Goal: Contribute content: Add original content to the website for others to see

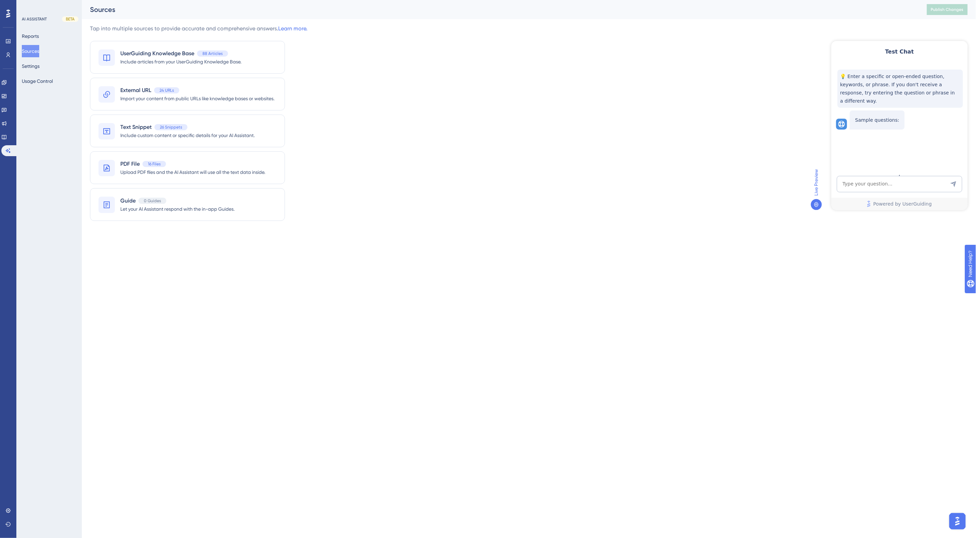
click at [533, 116] on div "Tap into multiple sources to provide accurate and comprehensive answers. Learn …" at bounding box center [529, 127] width 878 height 205
click at [325, 122] on div "Tap into multiple sources to provide accurate and comprehensive answers. Learn …" at bounding box center [529, 127] width 878 height 205
click at [156, 57] on span "UserGuiding Knowledge Base" at bounding box center [157, 53] width 74 height 8
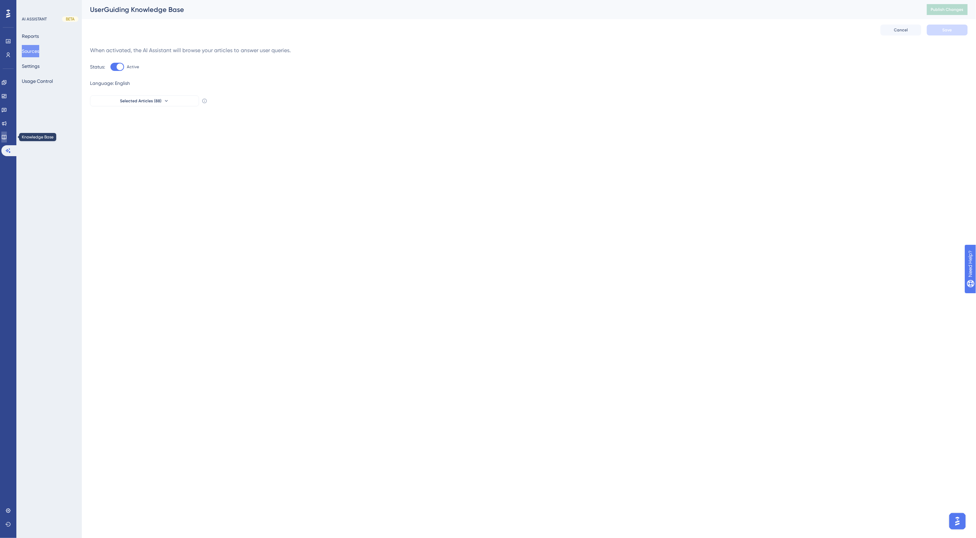
click at [4, 136] on link at bounding box center [3, 137] width 5 height 11
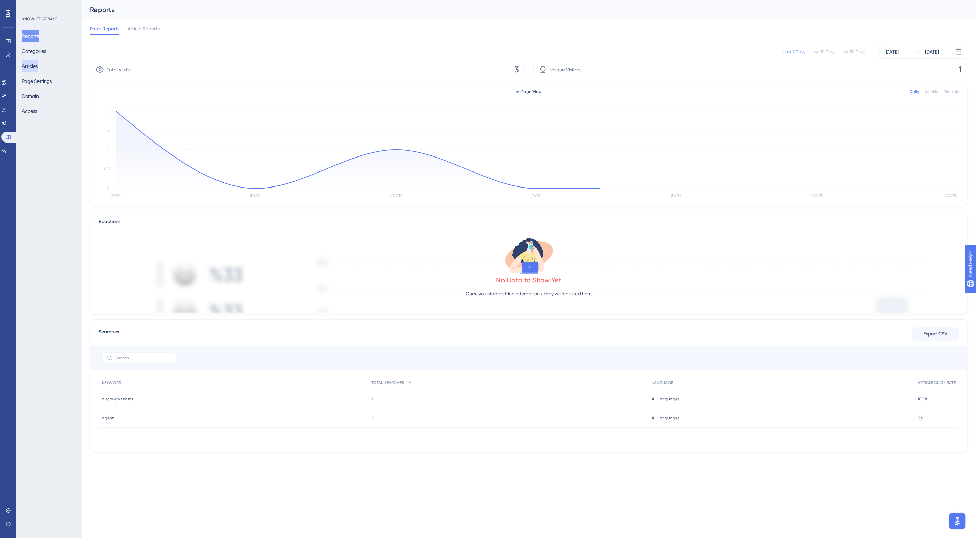
click at [38, 65] on button "Articles" at bounding box center [30, 66] width 16 height 12
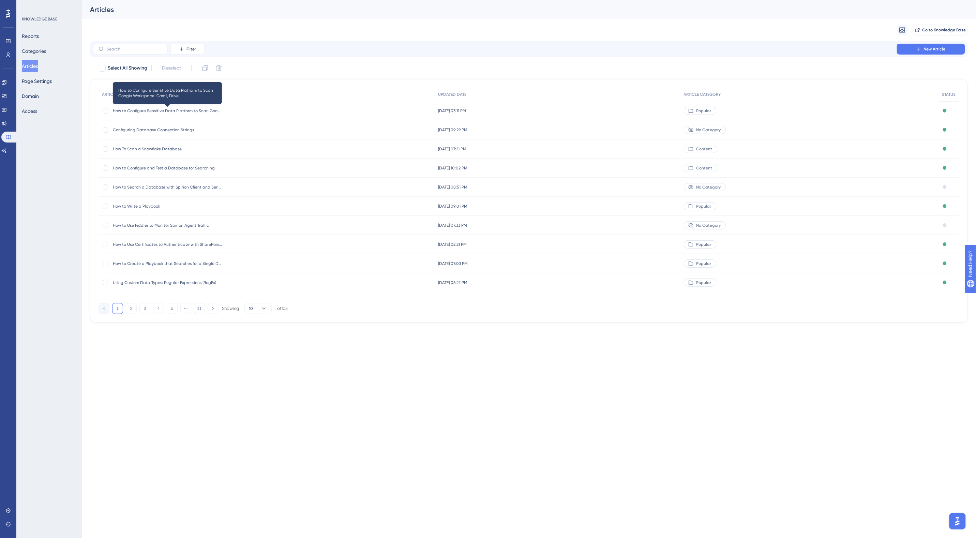
click at [192, 108] on span "How to Configure Sensitive Data Platform to Scan Google Workspace: Gmail, Drive" at bounding box center [167, 110] width 109 height 5
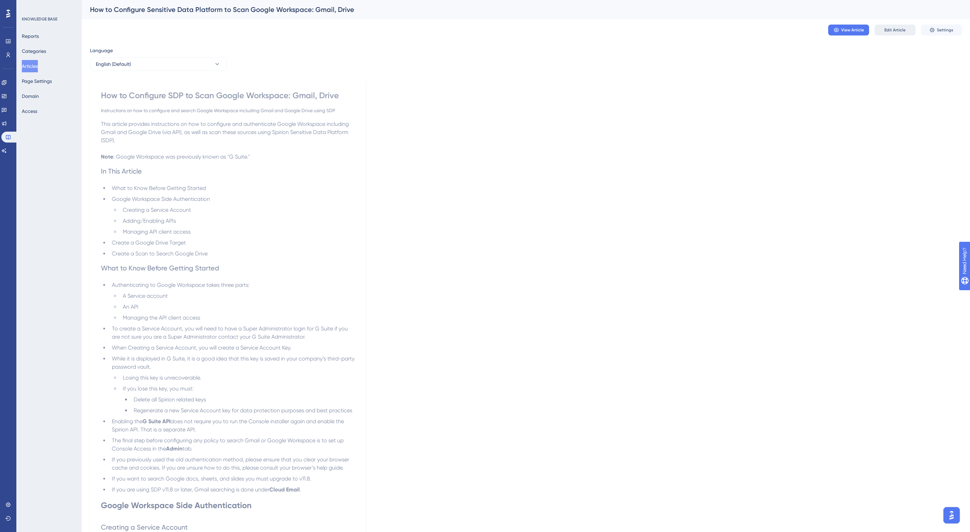
click at [899, 29] on span "Edit Article" at bounding box center [895, 29] width 21 height 5
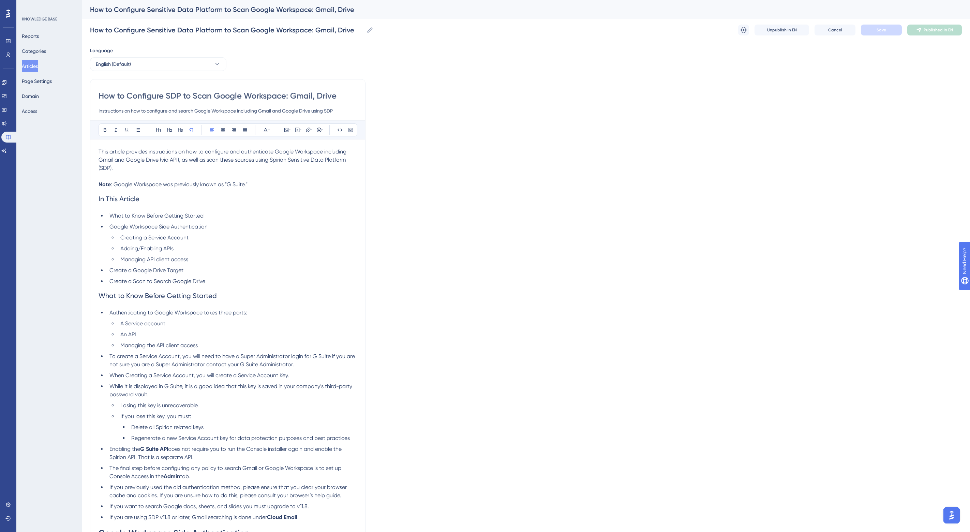
scroll to position [7052, 0]
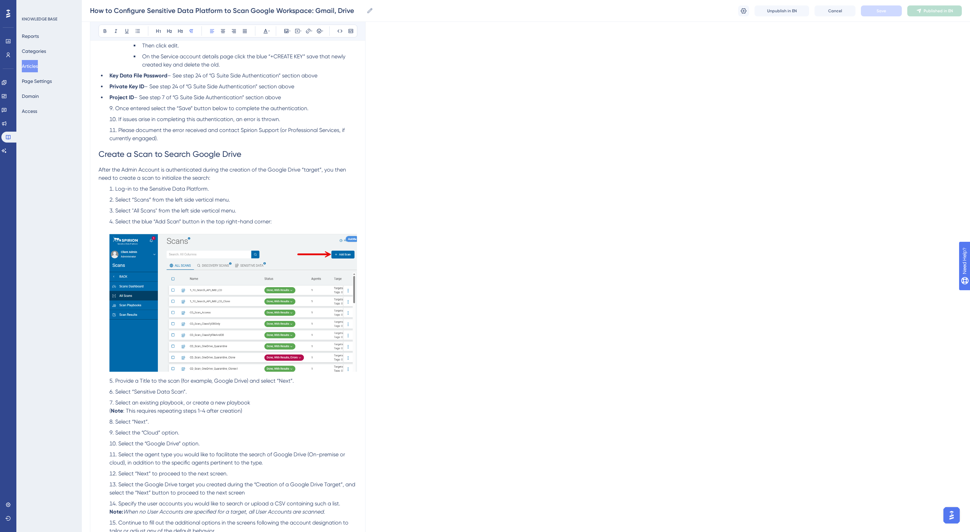
click at [143, 192] on span "Log-in to the Sensitive Data Platform." at bounding box center [162, 189] width 94 height 6
click at [882, 12] on span "Save" at bounding box center [882, 10] width 10 height 5
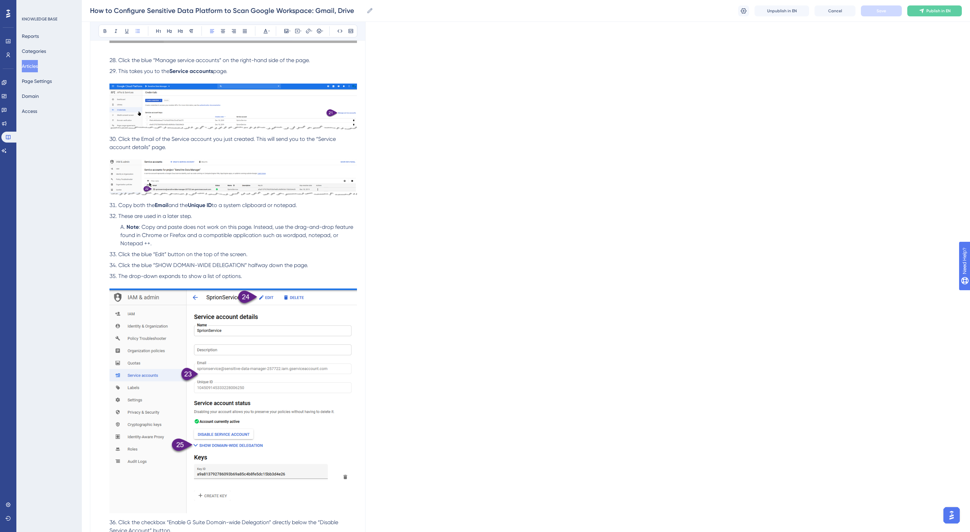
scroll to position [2546, 0]
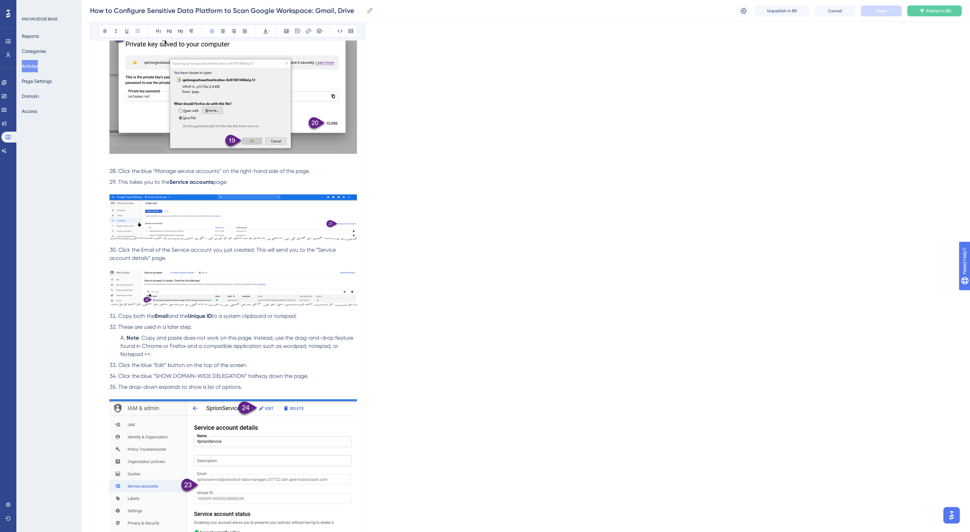
click at [148, 247] on span "Click the Email of the Service account you just created. This will send you to …" at bounding box center [223, 254] width 228 height 15
click at [272, 248] on span "of the Service account you just created. This will send you to the “Service acc…" at bounding box center [233, 254] width 248 height 15
click at [879, 11] on span "Save" at bounding box center [882, 10] width 10 height 5
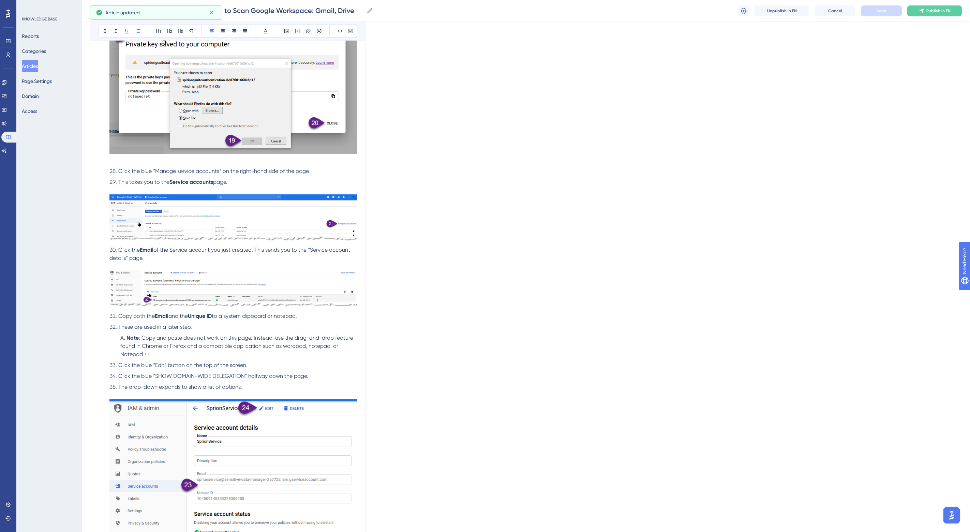
scroll to position [2333, 0]
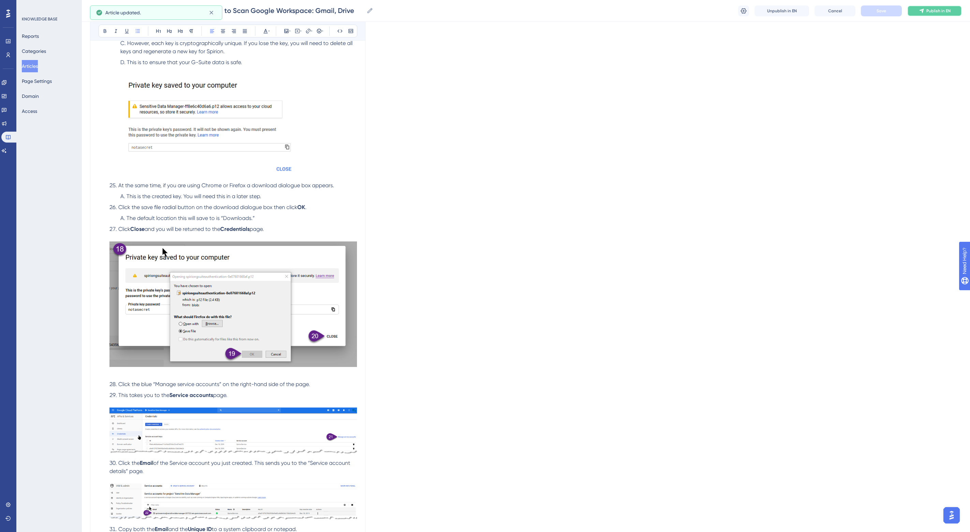
click at [930, 9] on span "Publish in EN" at bounding box center [939, 10] width 24 height 5
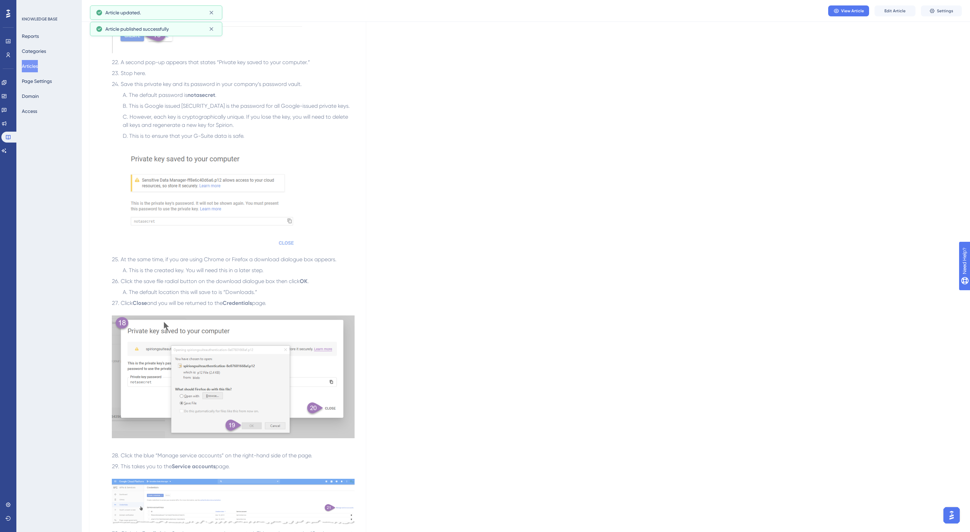
scroll to position [2120, 0]
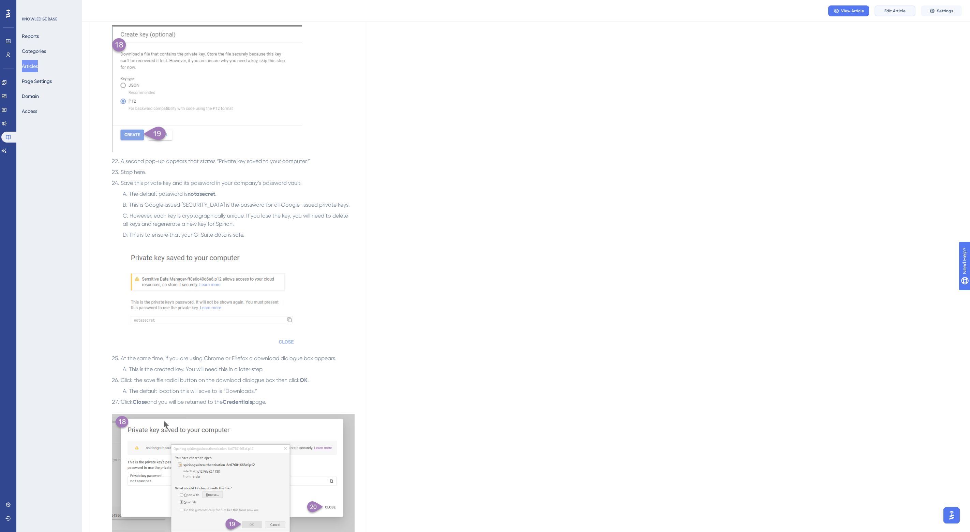
click at [884, 8] on button "Edit Article" at bounding box center [895, 10] width 41 height 11
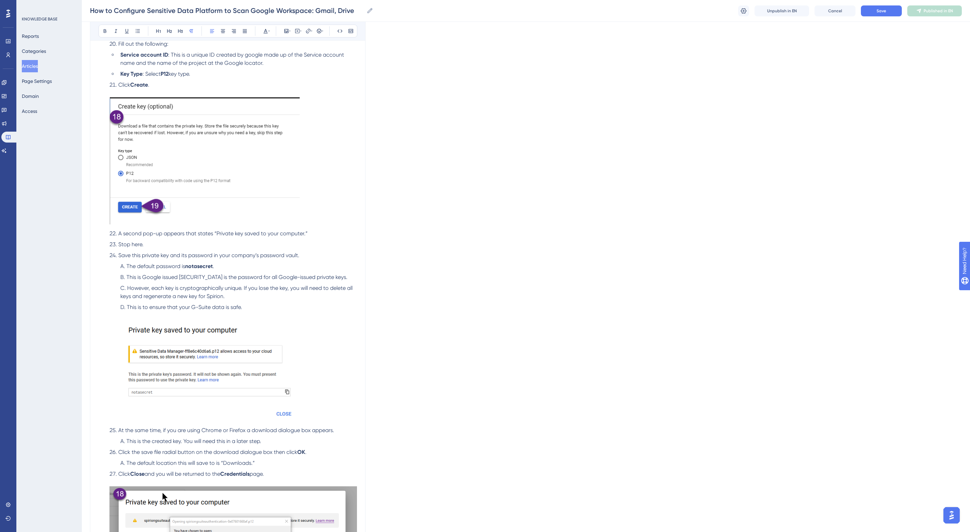
scroll to position [2103, 0]
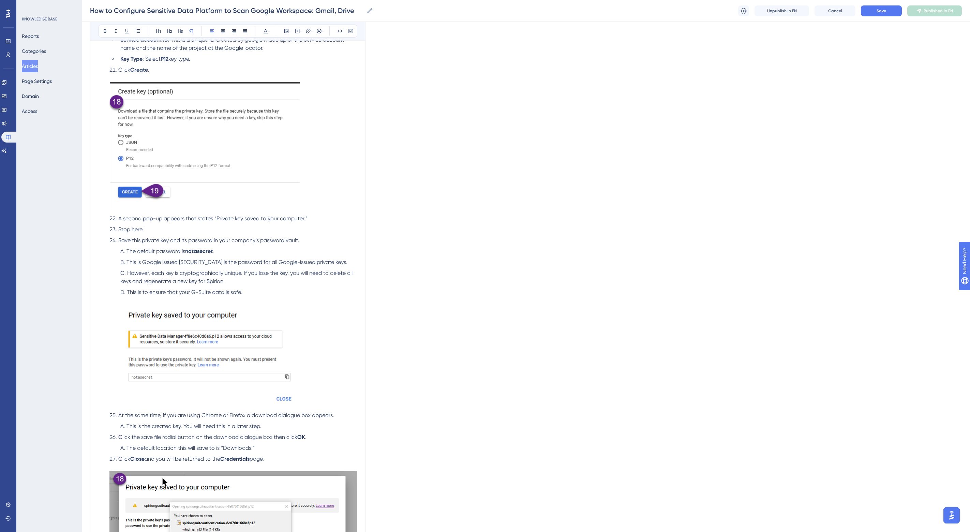
click at [162, 261] on span "This is Google issued [SECURITY_DATA] is the password for all Google-issued pri…" at bounding box center [237, 262] width 221 height 6
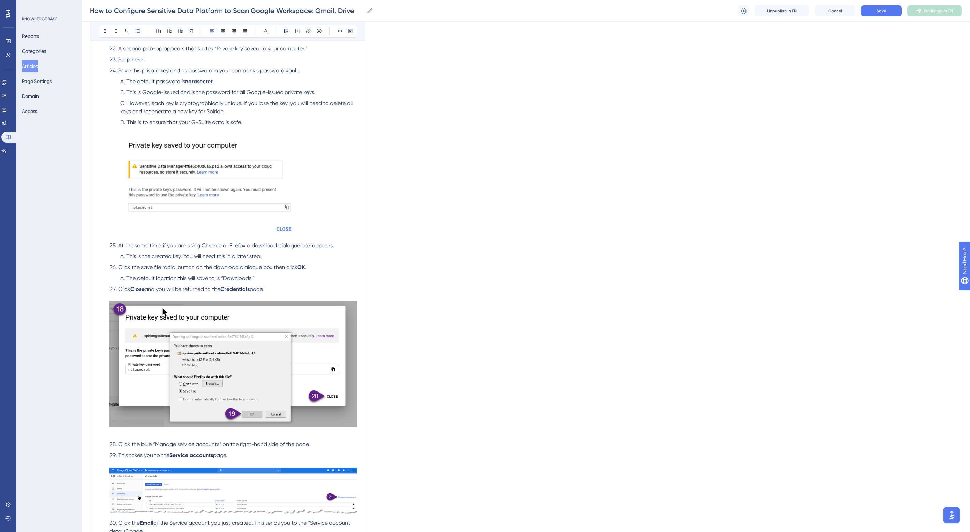
scroll to position [2274, 0]
click at [231, 253] on span "This is the created key. You will need this in a later step." at bounding box center [194, 255] width 135 height 6
click at [181, 264] on span "Click the save file radial button on the download dialogue box then click" at bounding box center [207, 266] width 179 height 6
click at [200, 276] on span "The default location this will save to is “Downloads.”" at bounding box center [191, 277] width 128 height 6
click at [880, 9] on span "Save" at bounding box center [882, 10] width 10 height 5
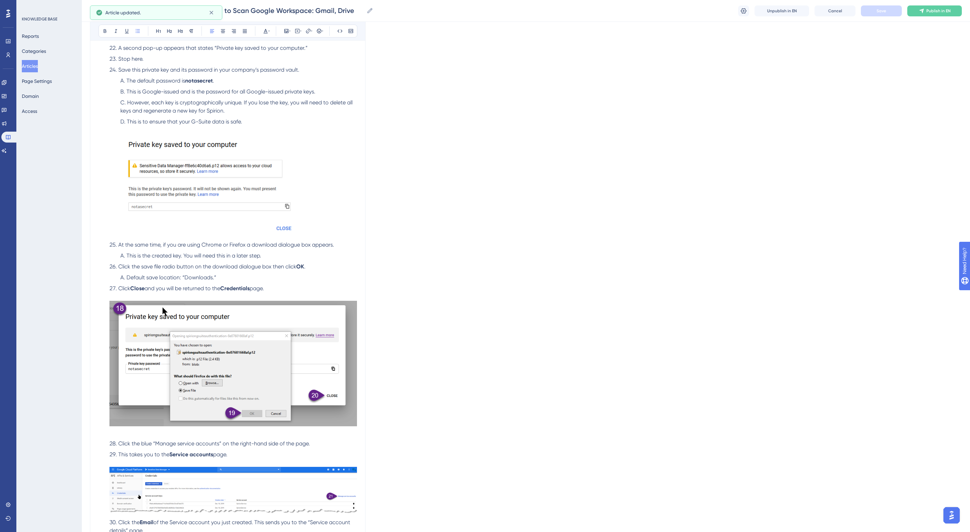
click at [183, 285] on span "and you will be returned to the" at bounding box center [183, 288] width 76 height 6
click at [891, 13] on button "Save" at bounding box center [881, 10] width 41 height 11
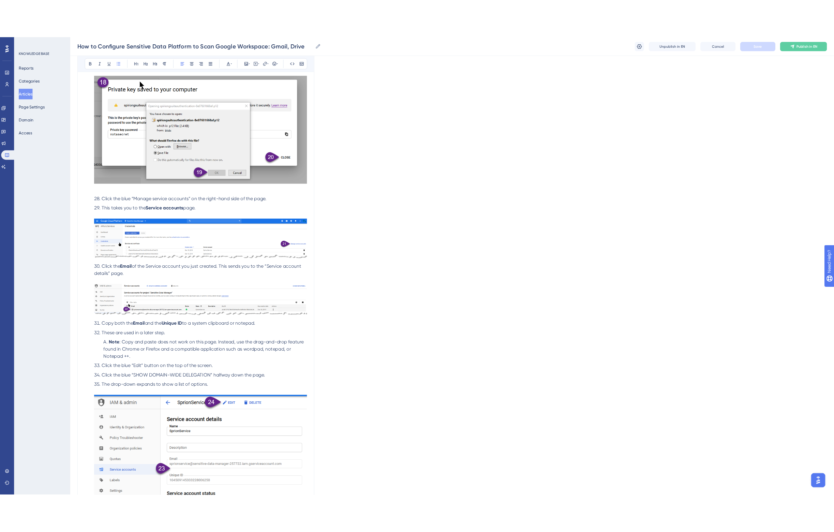
scroll to position [2572, 0]
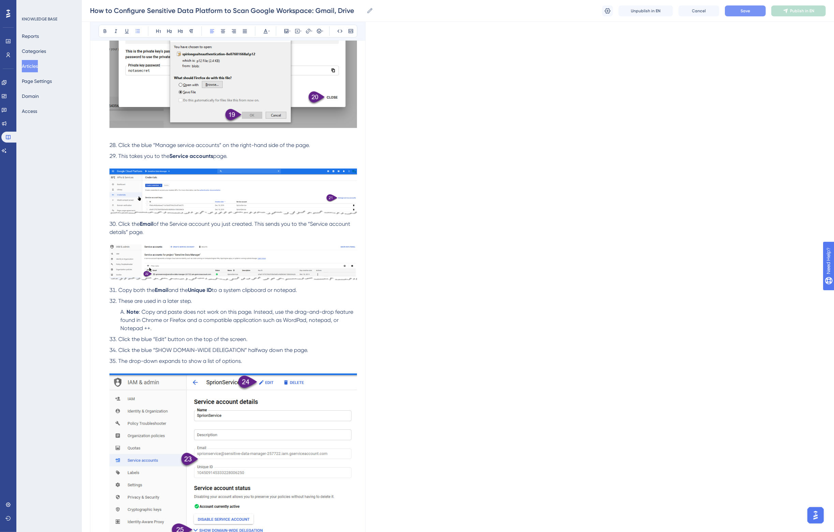
click at [739, 11] on button "Save" at bounding box center [745, 10] width 41 height 11
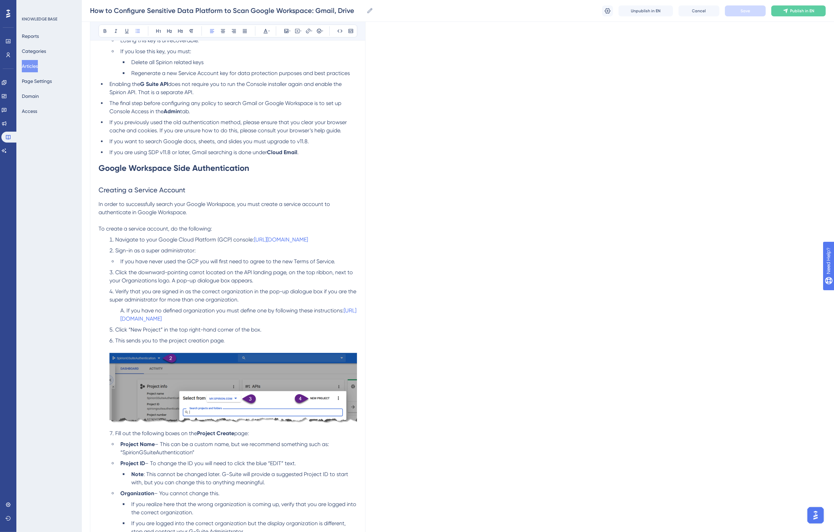
scroll to position [355, 0]
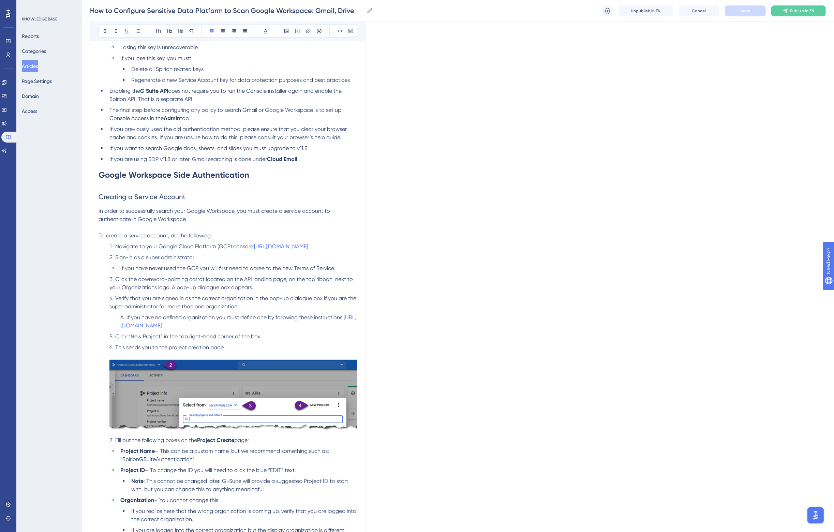
click at [123, 194] on span "Creating a Service Account" at bounding box center [142, 197] width 87 height 8
click at [155, 160] on span "If you are using SDP v11.8 or later, Gmail searching is done under" at bounding box center [188, 159] width 158 height 6
click at [746, 7] on button "Save" at bounding box center [745, 10] width 41 height 11
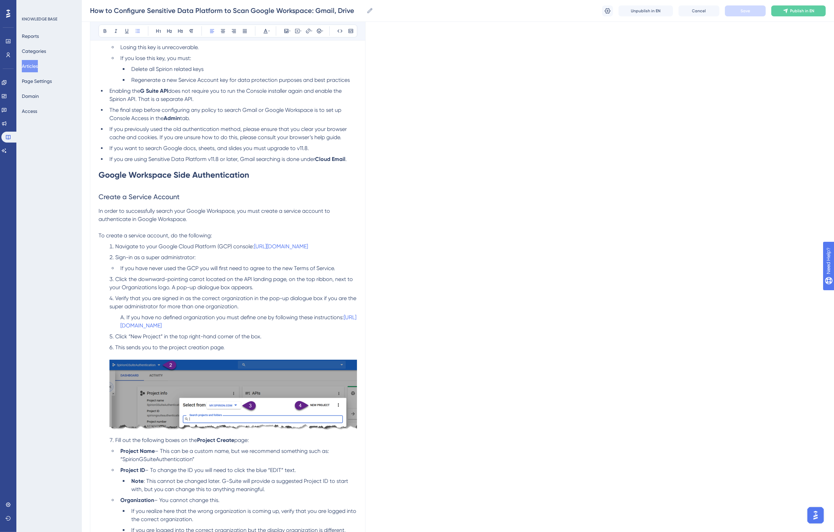
click at [178, 280] on span "Click the downward-pointing carrot located on the API landing page, on the top …" at bounding box center [231, 283] width 245 height 15
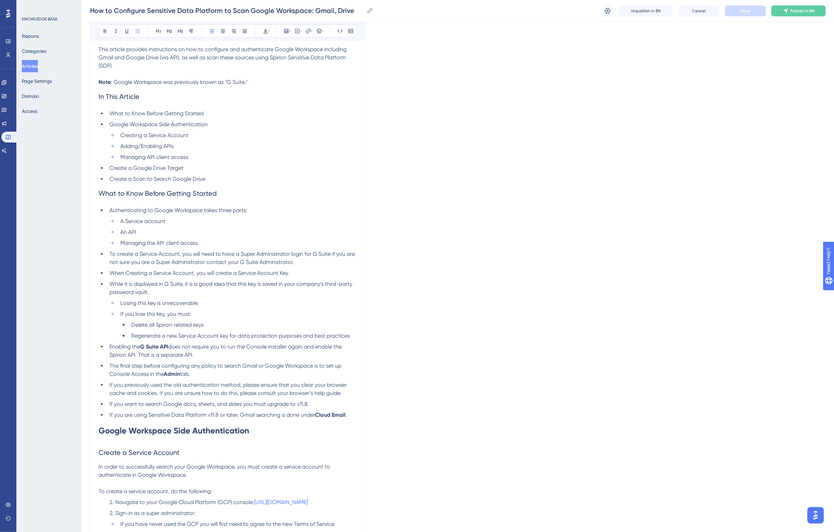
scroll to position [142, 0]
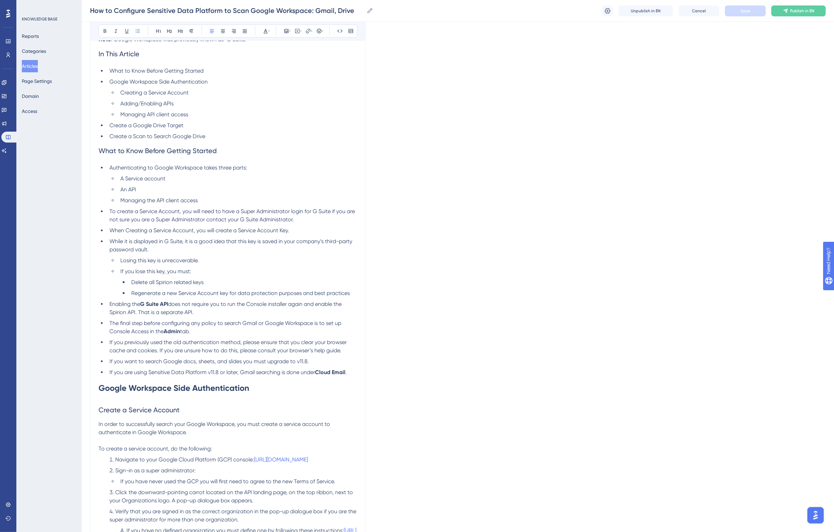
click at [270, 386] on h1 "Google Workspace Side Authentication" at bounding box center [228, 388] width 259 height 23
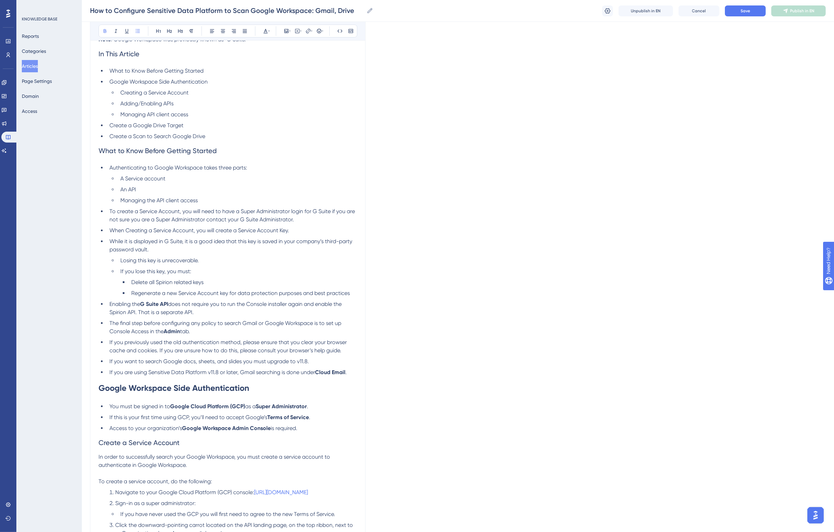
click at [263, 389] on h1 "Google Workspace Side Authentication" at bounding box center [228, 388] width 259 height 23
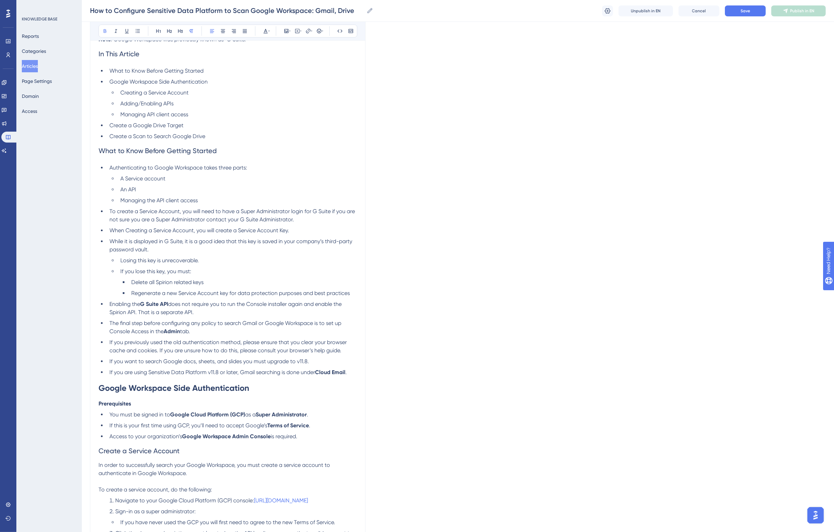
click at [108, 405] on strong "Prerequisites" at bounding box center [115, 403] width 32 height 6
click at [160, 416] on span "You must be signed in to" at bounding box center [139, 414] width 61 height 6
click at [119, 404] on span "Prerequisites" at bounding box center [114, 403] width 31 height 6
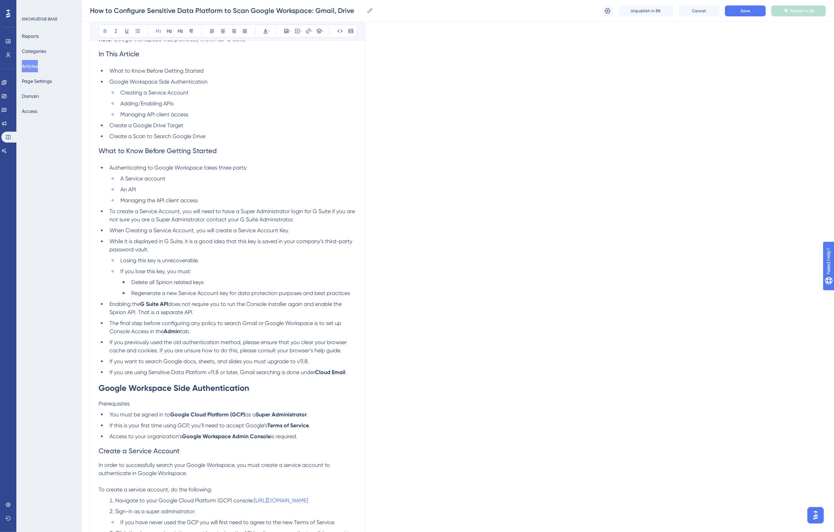
click at [125, 388] on strong "Google Workspace Side Authentication" at bounding box center [174, 388] width 151 height 10
drag, startPoint x: 263, startPoint y: 387, endPoint x: 93, endPoint y: 388, distance: 169.9
click at [207, 411] on li "You must be signed in to Google Cloud Platform (GCP) as a Super Administrator ." at bounding box center [232, 415] width 250 height 8
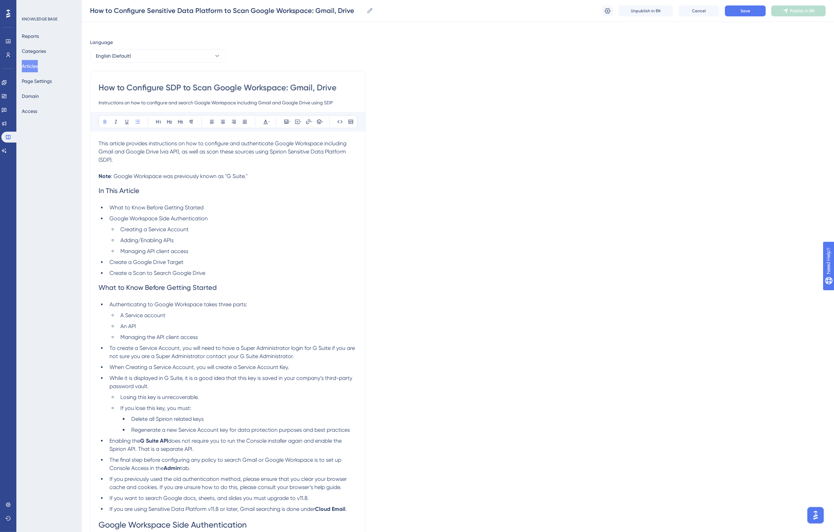
scroll to position [0, 0]
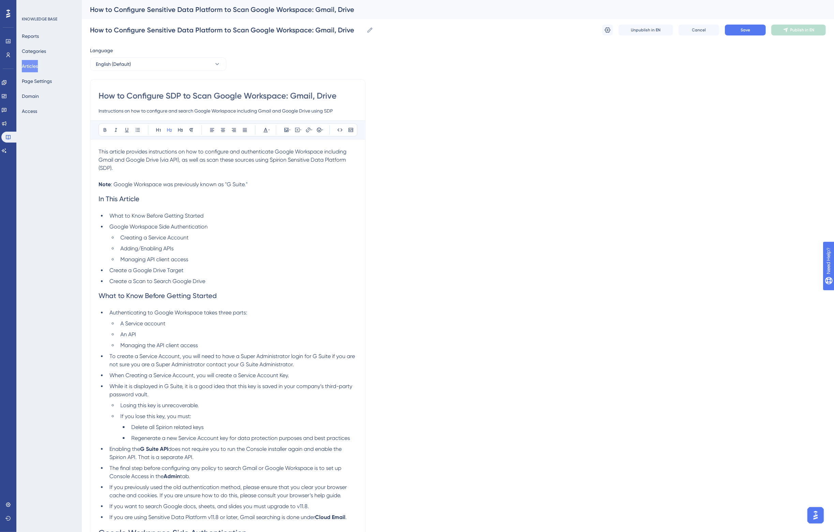
click at [120, 202] on span "In This Article" at bounding box center [119, 199] width 41 height 8
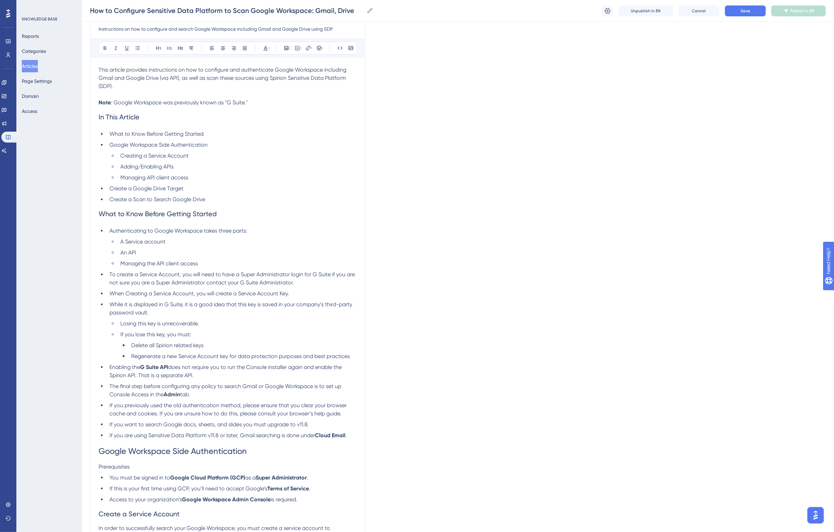
scroll to position [85, 0]
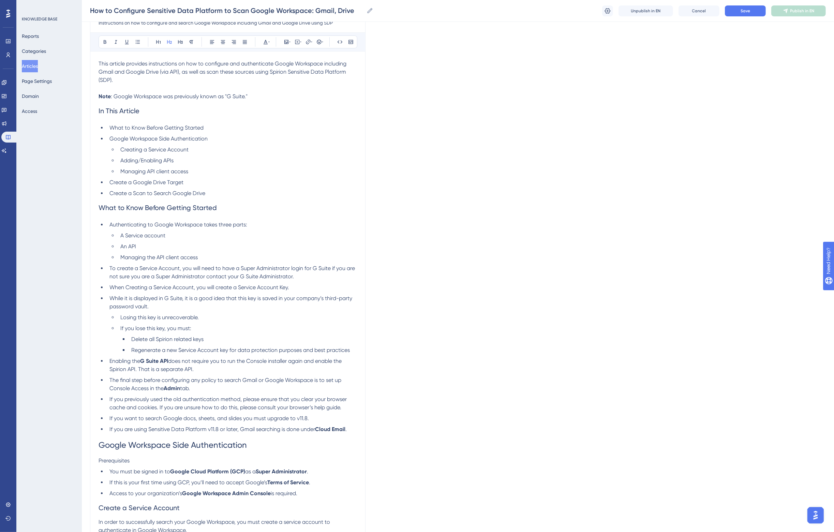
click at [147, 211] on span "What to Know Before Getting Started" at bounding box center [158, 208] width 118 height 8
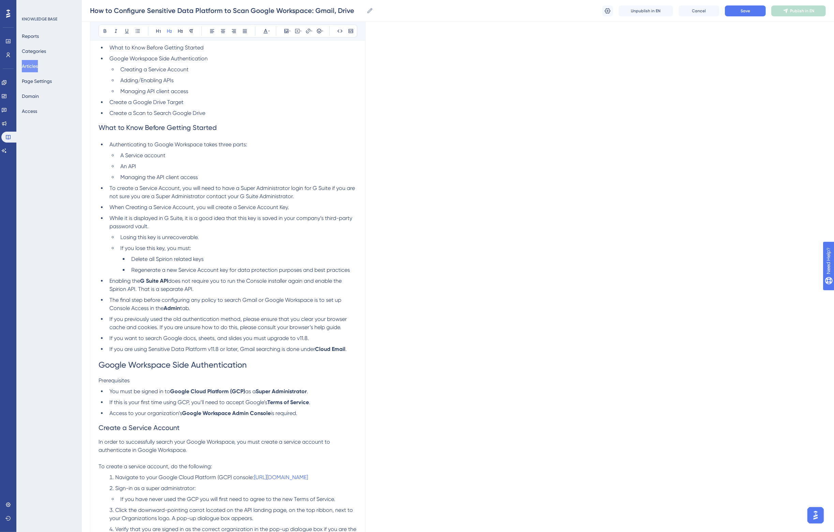
scroll to position [171, 0]
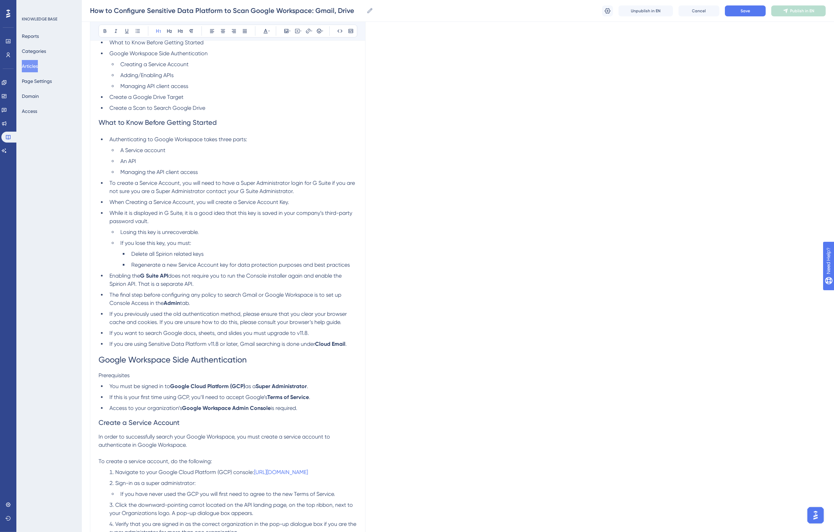
click at [153, 362] on span "Google Workspace Side Authentication" at bounding box center [173, 360] width 148 height 10
click at [115, 374] on span "Prerequisites" at bounding box center [114, 375] width 31 height 6
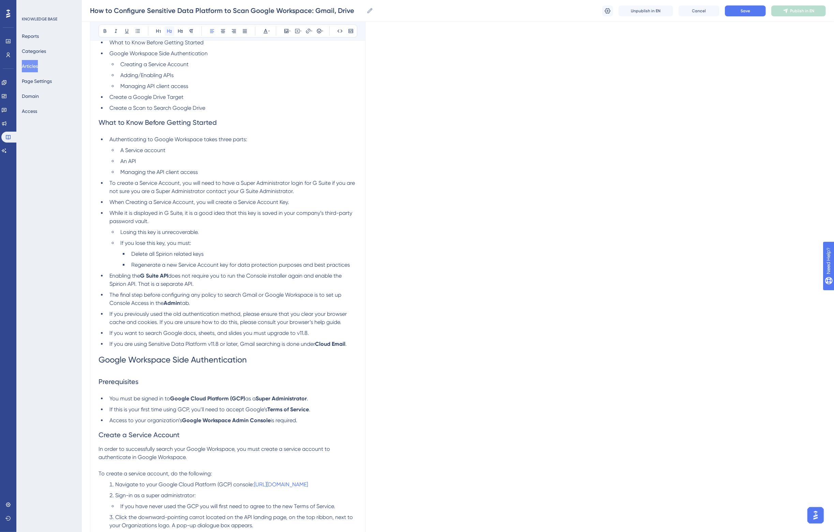
click at [169, 31] on icon at bounding box center [169, 31] width 5 height 4
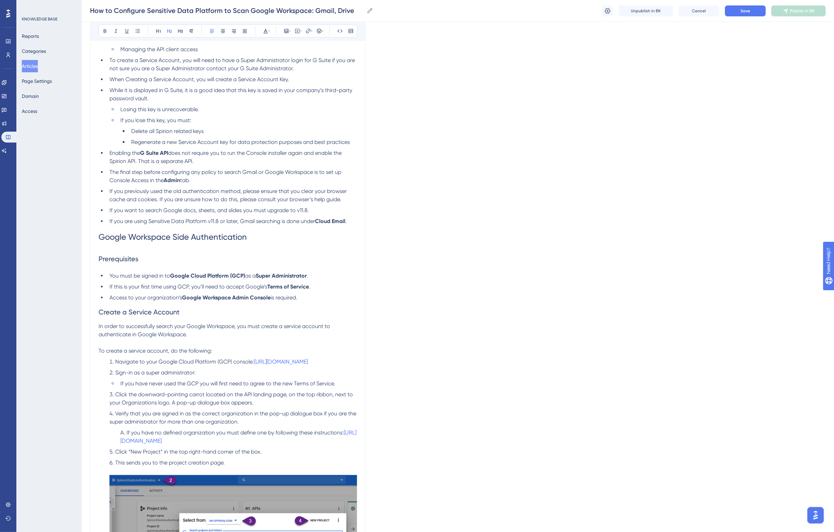
scroll to position [298, 0]
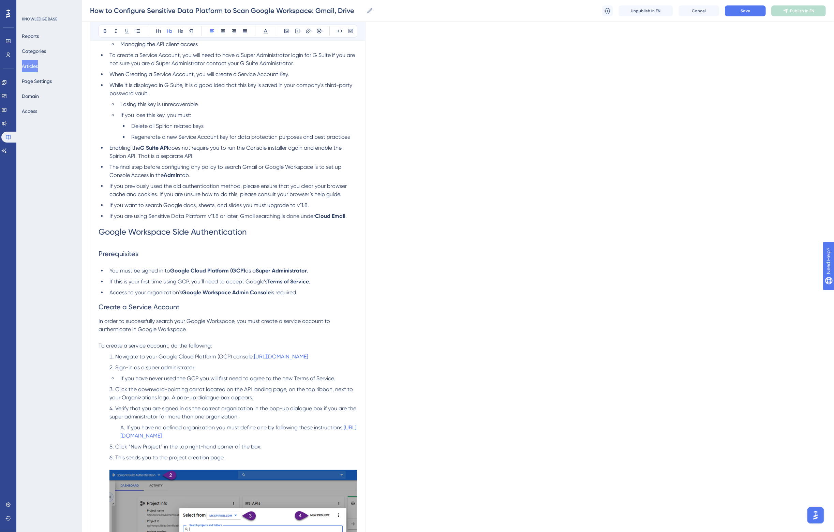
click at [153, 304] on span "Create a Service Account" at bounding box center [139, 307] width 81 height 8
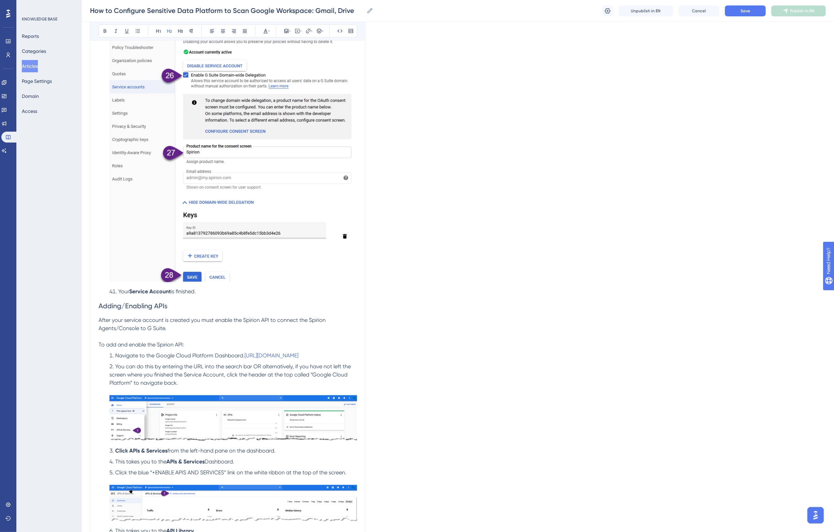
scroll to position [3837, 0]
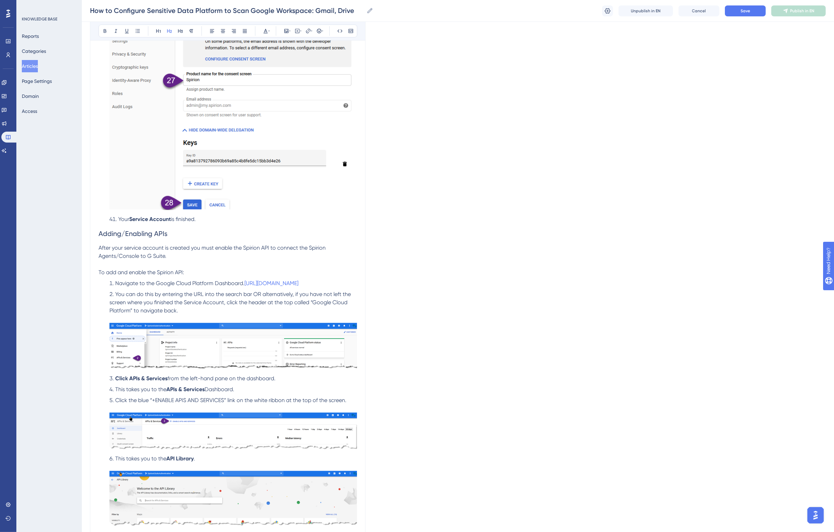
click at [136, 231] on span "Adding/Enabling APIs" at bounding box center [133, 234] width 69 height 8
click at [343, 279] on li "Navigate to the Google Cloud Platform Dashboard. [URL][DOMAIN_NAME]" at bounding box center [232, 283] width 250 height 8
click at [217, 268] on p "To add and enable the Spirion API:" at bounding box center [228, 272] width 259 height 8
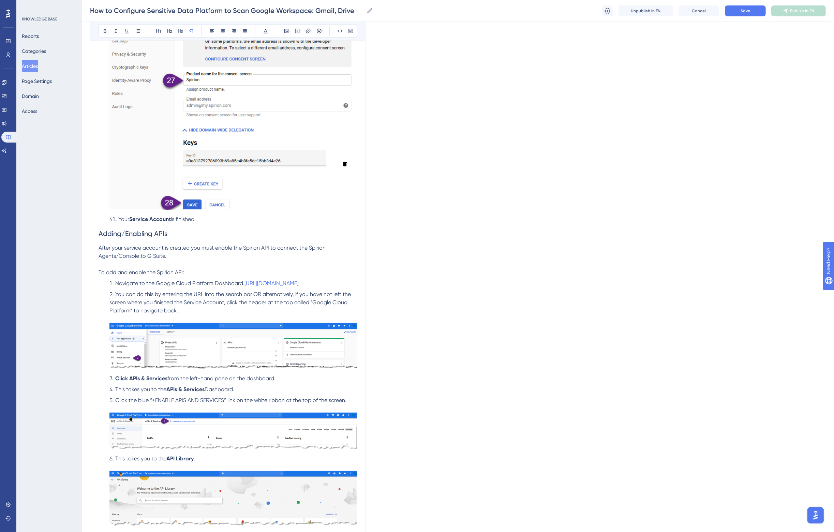
click at [242, 280] on span "Navigate to the Google Cloud Platform Dashboard." at bounding box center [179, 283] width 129 height 6
drag, startPoint x: 335, startPoint y: 278, endPoint x: 244, endPoint y: 276, distance: 90.7
click at [244, 279] on li "Navigate to the Google Cloud Platform Dashboard [URL][DOMAIN_NAME]" at bounding box center [232, 283] width 250 height 8
drag, startPoint x: 337, startPoint y: 278, endPoint x: 245, endPoint y: 277, distance: 91.8
click at [245, 279] on li "Navigate to the Google Cloud Platform Dashboard [URL][DOMAIN_NAME]" at bounding box center [232, 283] width 250 height 8
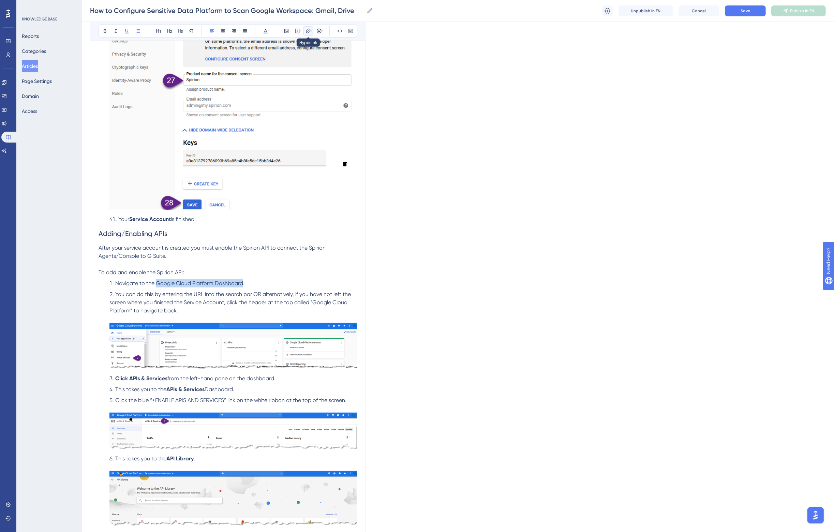
click at [306, 28] on icon at bounding box center [308, 30] width 5 height 5
type input "[URL][DOMAIN_NAME]"
click at [294, 90] on span "Open in a new tab" at bounding box center [300, 92] width 40 height 8
checkbox input "true"
click at [288, 103] on button "Confirm" at bounding box center [288, 107] width 34 height 11
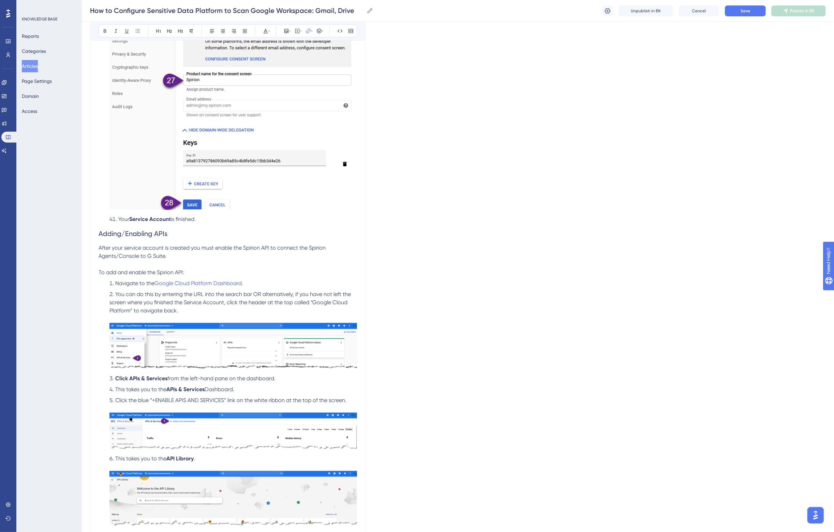
click at [250, 295] on span "You can do this by entering the URL into the search bar OR alternatively, if yo…" at bounding box center [230, 302] width 243 height 23
click at [249, 291] on span "You can do this by entering the URL into the search bar OR alternatively, if yo…" at bounding box center [230, 302] width 243 height 23
click at [750, 5] on button "Save" at bounding box center [745, 10] width 41 height 11
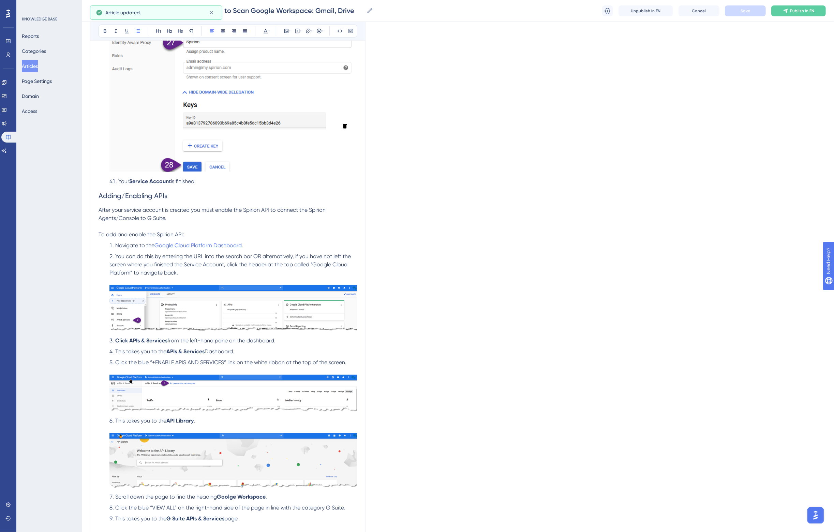
scroll to position [3922, 0]
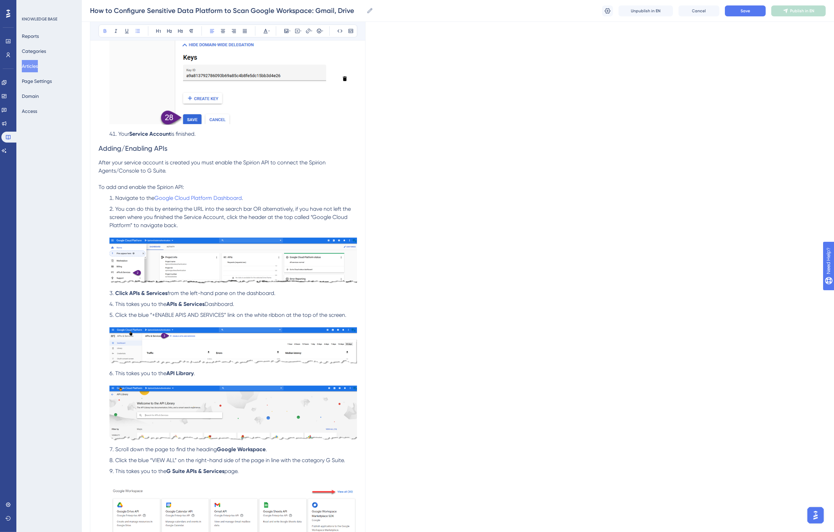
click at [198, 457] on span "Click the blue “VIEW ALL” on the right-hand side of the page in line with the c…" at bounding box center [230, 460] width 230 height 6
click at [751, 10] on button "Save" at bounding box center [745, 10] width 41 height 11
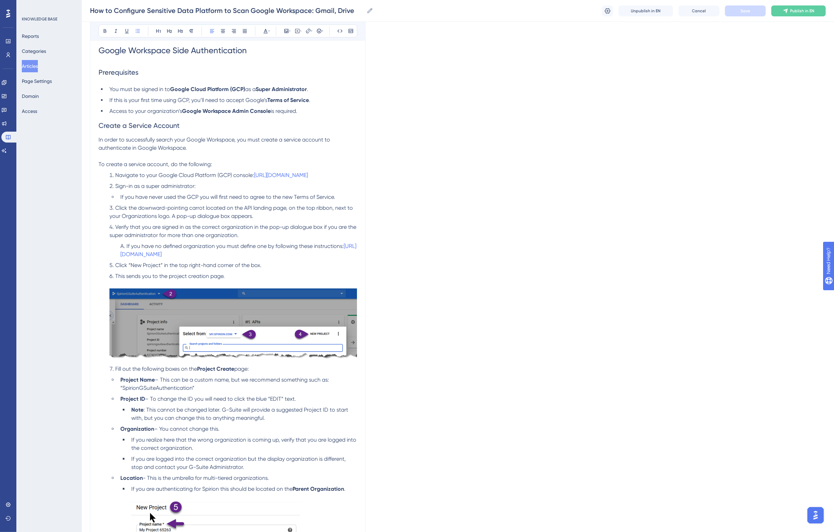
scroll to position [469, 0]
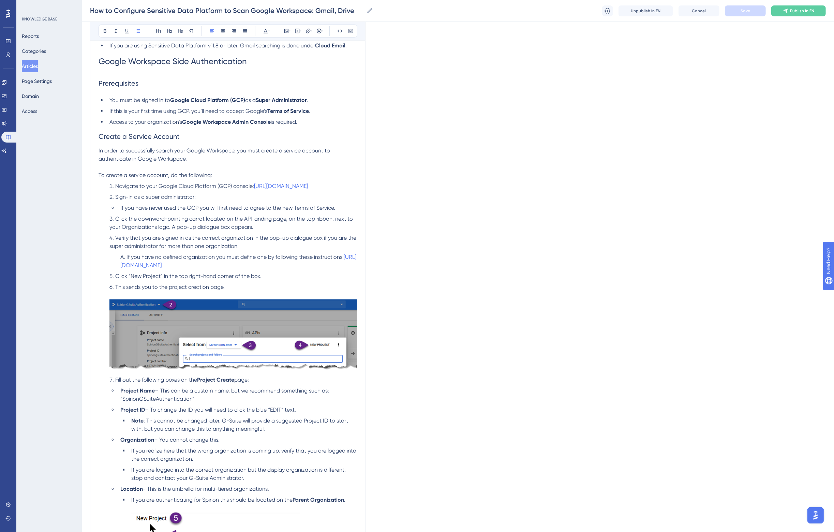
click at [199, 409] on span "– To change the ID you will need to click the blue “EDIT” text." at bounding box center [220, 410] width 151 height 6
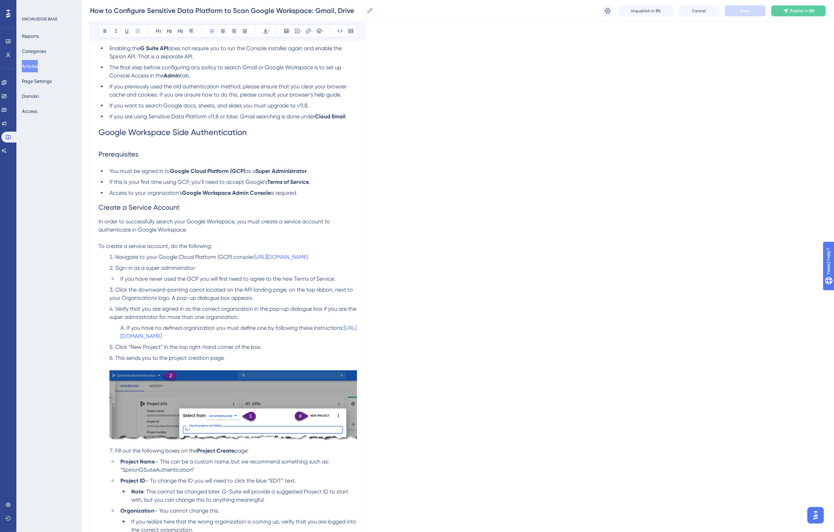
scroll to position [384, 0]
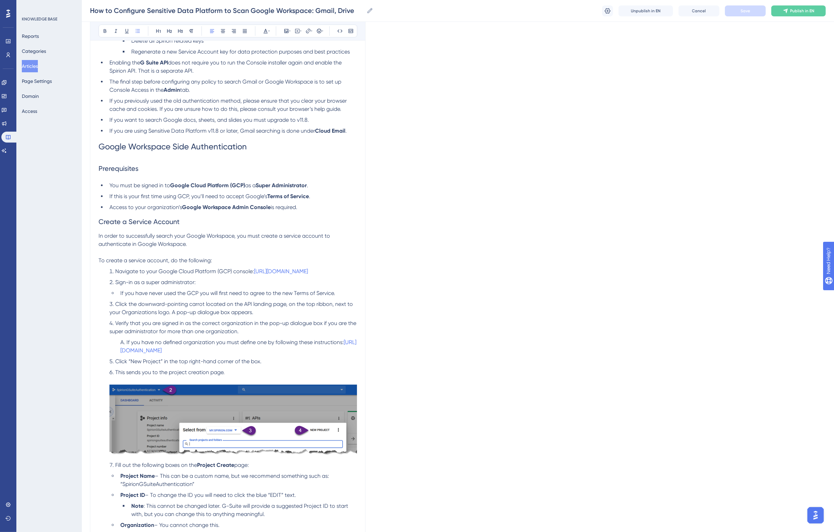
click at [299, 350] on li "If you have no defined organization you must define one by following these inst…" at bounding box center [237, 346] width 239 height 16
click at [344, 273] on li "Navigate to your Google Cloud Platform (GCP) console: [URL][DOMAIN_NAME]" at bounding box center [232, 271] width 250 height 8
drag, startPoint x: 344, startPoint y: 273, endPoint x: 255, endPoint y: 273, distance: 88.7
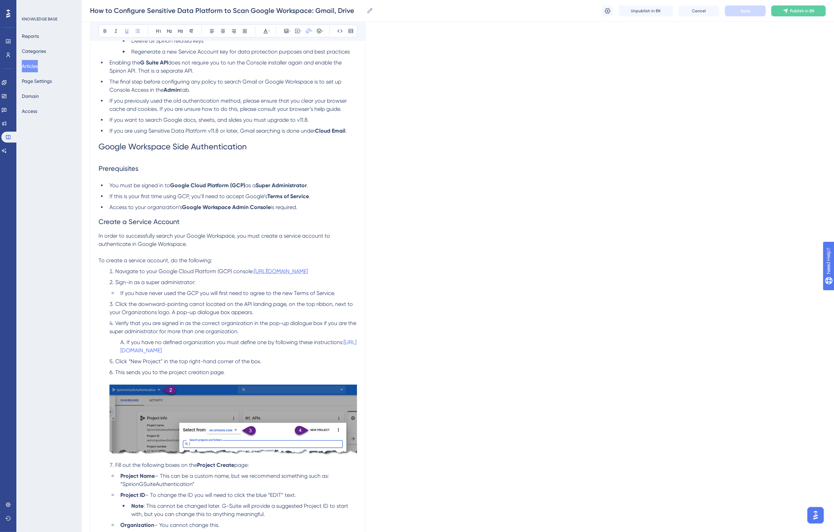
click at [255, 273] on li "Navigate to your Google Cloud Platform (GCP) console: [URL][DOMAIN_NAME]" at bounding box center [232, 271] width 250 height 8
click at [240, 275] on li "Navigate to your Google Cloud Platform (GCP) console: [URL][DOMAIN_NAME]" at bounding box center [232, 271] width 250 height 8
drag, startPoint x: 253, startPoint y: 269, endPoint x: 339, endPoint y: 275, distance: 85.8
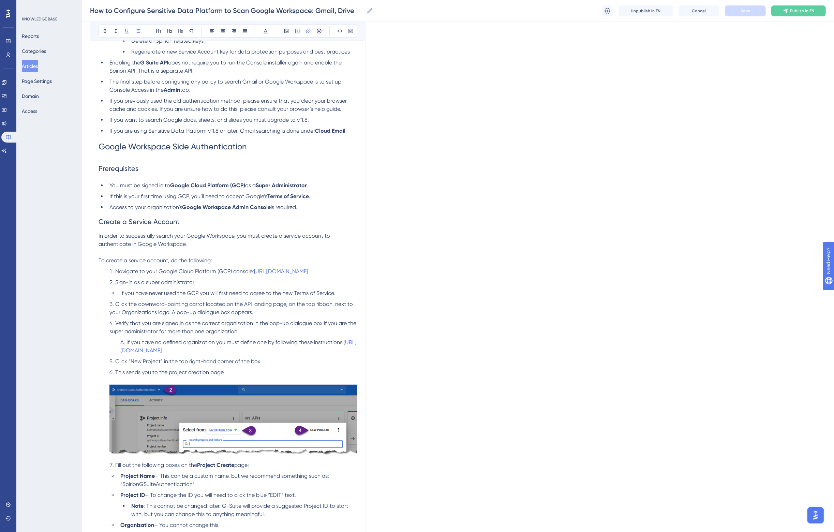
click at [339, 275] on li "Navigate to your Google Cloud Platform (GCP) console: [URL][DOMAIN_NAME]" at bounding box center [232, 271] width 250 height 8
click at [318, 291] on span "If you have never used the GCP you will first need to agree to the new Terms of…" at bounding box center [227, 293] width 215 height 6
drag, startPoint x: 252, startPoint y: 272, endPoint x: 343, endPoint y: 274, distance: 90.4
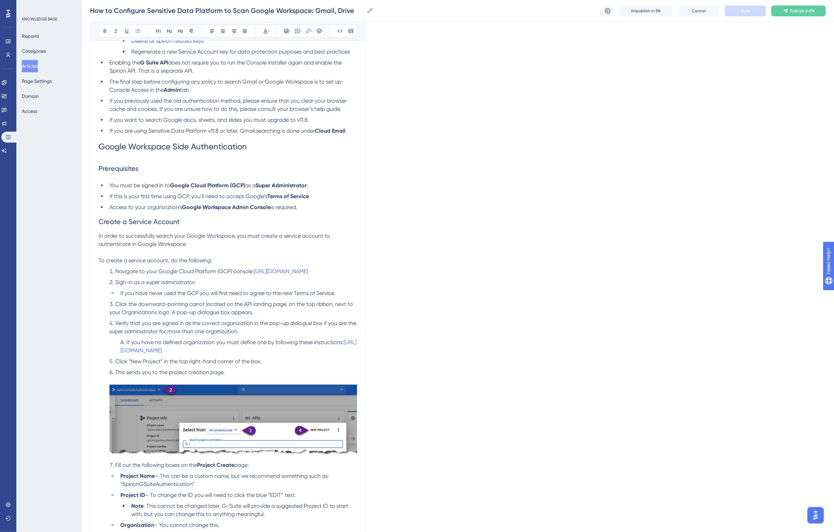
click at [343, 274] on li "Navigate to your Google Cloud Platform (GCP) console: [URL][DOMAIN_NAME]" at bounding box center [232, 271] width 250 height 8
click at [347, 267] on li "Navigate to your Google Cloud Platform (GCP) console: [URL][DOMAIN_NAME]" at bounding box center [232, 271] width 250 height 8
click at [309, 31] on icon at bounding box center [308, 30] width 5 height 5
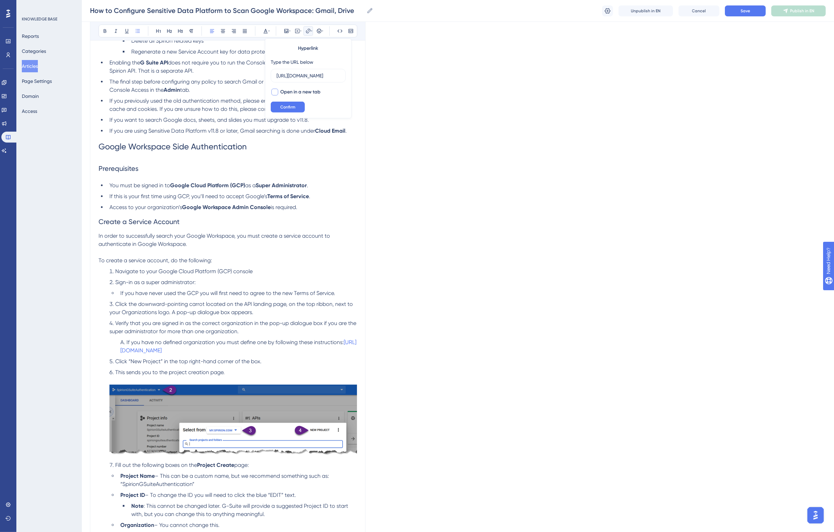
type input "[URL][DOMAIN_NAME]"
click at [301, 88] on span "Open in a new tab" at bounding box center [300, 92] width 40 height 8
checkbox input "true"
click at [296, 101] on div "Hyperlink Type the URL below [URL][DOMAIN_NAME] Open in a new tab Confirm" at bounding box center [308, 79] width 87 height 80
click at [294, 108] on span "Confirm" at bounding box center [287, 106] width 15 height 5
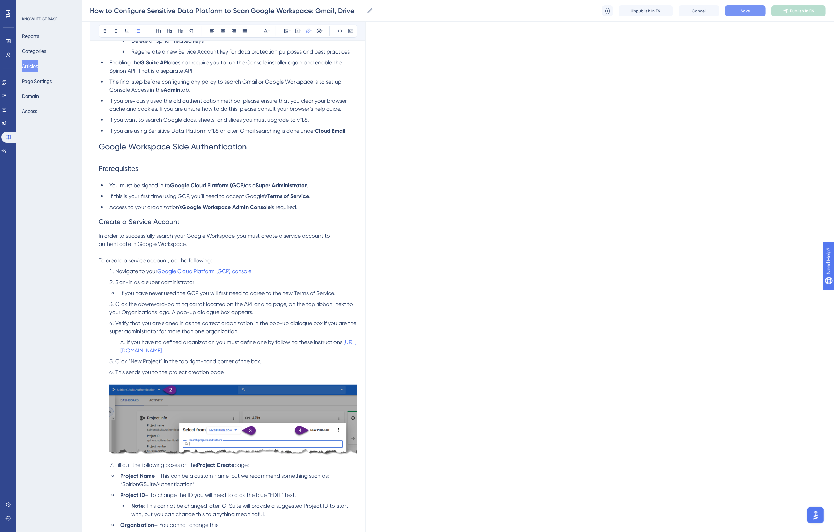
click at [751, 11] on button "Save" at bounding box center [745, 10] width 41 height 11
click at [276, 294] on span "If you have never used the GCP you will first need to agree to the new Terms of…" at bounding box center [227, 293] width 215 height 6
click at [270, 275] on li "Navigate to your Google Cloud Platform (GCP) console" at bounding box center [232, 271] width 250 height 8
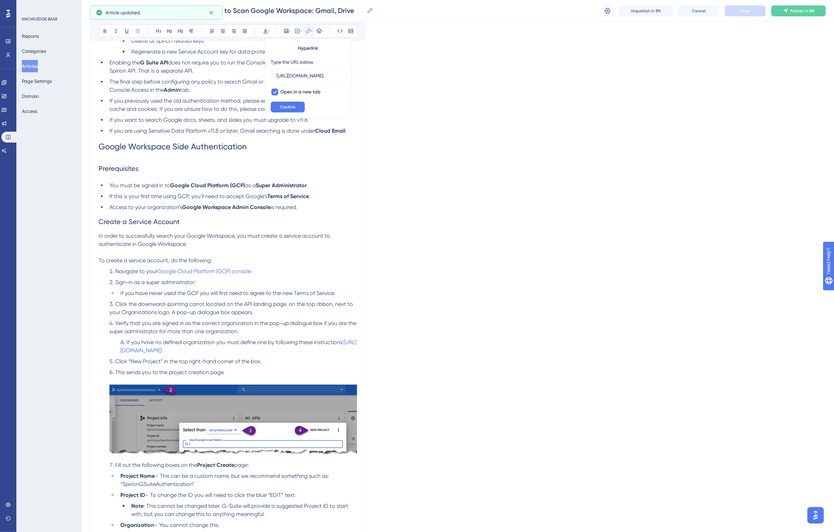
scroll to position [0, 12]
type input "[URL][DOMAIN_NAME]."
click at [269, 270] on li "Navigate to your Google Cloud Platform (GCP) console" at bounding box center [232, 271] width 250 height 8
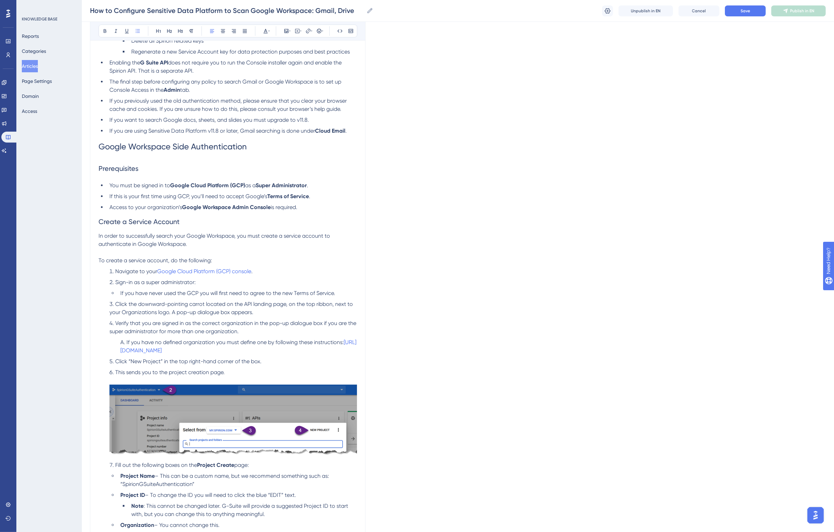
click at [306, 301] on span "Click the downward-pointing carrot located on the API landing page, on the top …" at bounding box center [231, 308] width 245 height 15
click at [751, 12] on button "Save" at bounding box center [745, 10] width 41 height 11
click at [807, 10] on span "Publish in EN" at bounding box center [803, 10] width 24 height 5
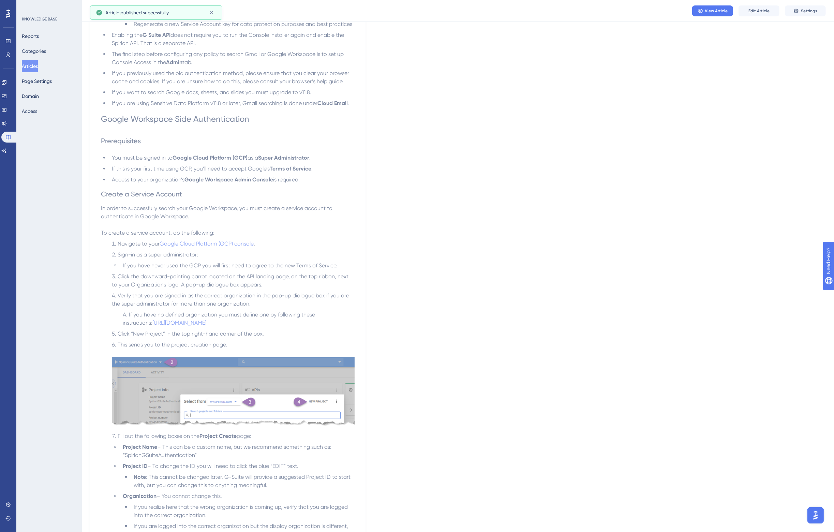
click at [276, 170] on strong "Terms of Service" at bounding box center [291, 168] width 42 height 6
click at [758, 14] on button "Edit Article" at bounding box center [759, 10] width 41 height 11
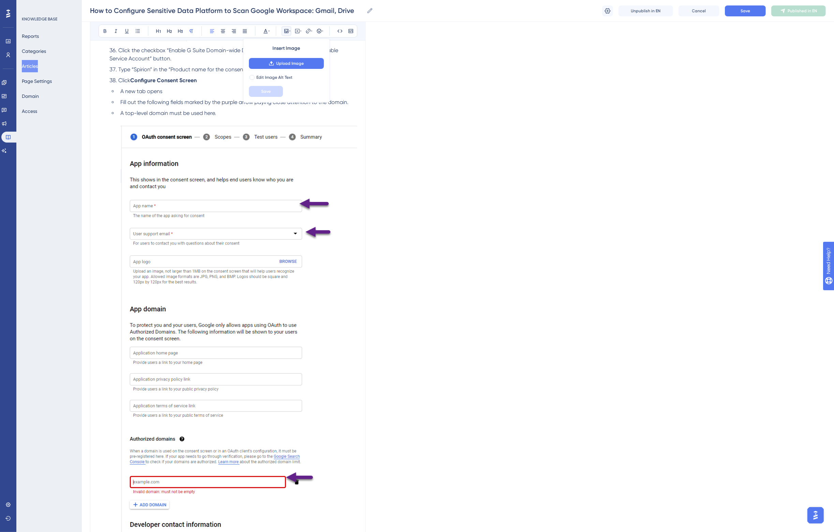
scroll to position [3180, 0]
click at [188, 95] on ul "A new tab opens Fill out the following fields marked by the purple arrow paying…" at bounding box center [233, 335] width 248 height 492
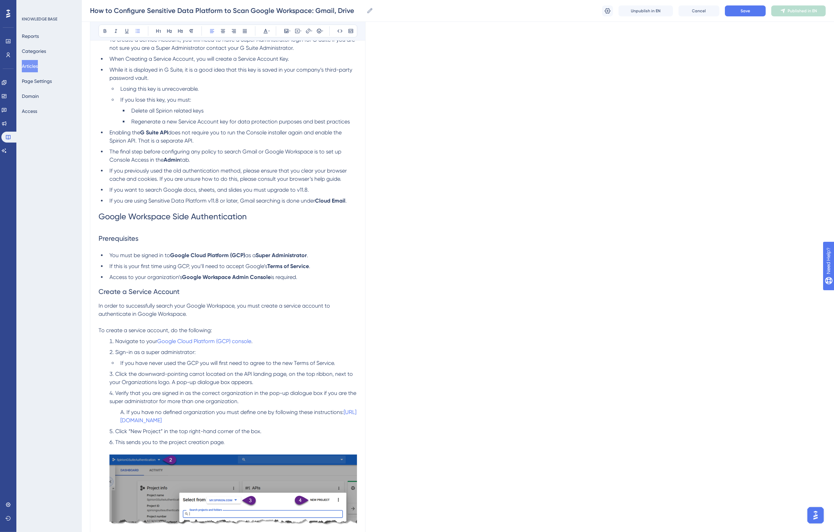
scroll to position [426, 0]
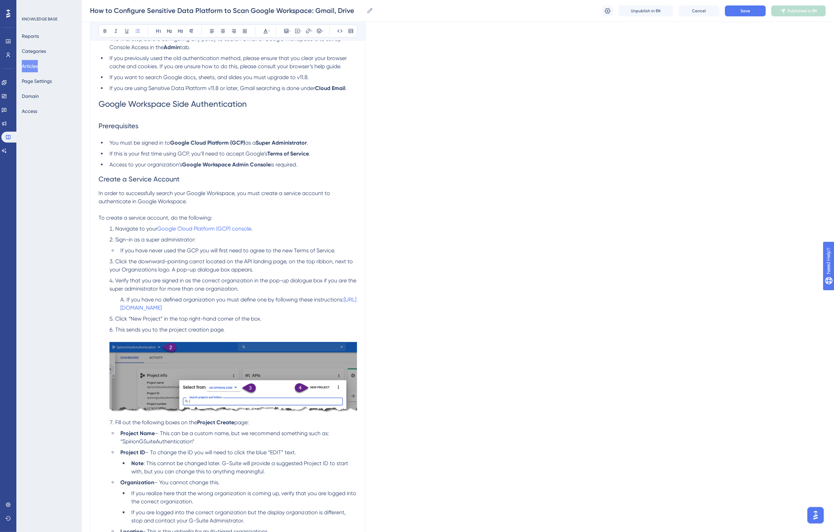
click at [185, 152] on span "If this is your first time using GCP, you’ll need to accept Google’s" at bounding box center [188, 153] width 158 height 6
click at [247, 156] on span "If this is your first time using Google Cloud Platform, you’ll need to accept G…" at bounding box center [211, 153] width 205 height 6
click at [750, 9] on span "Save" at bounding box center [746, 10] width 10 height 5
click at [279, 272] on li "Click the downward-pointing carrot located on the API landing page, on the top …" at bounding box center [232, 266] width 250 height 16
click at [193, 251] on span "If you have never used the GCP you will first need to agree to the new Terms of…" at bounding box center [227, 250] width 215 height 6
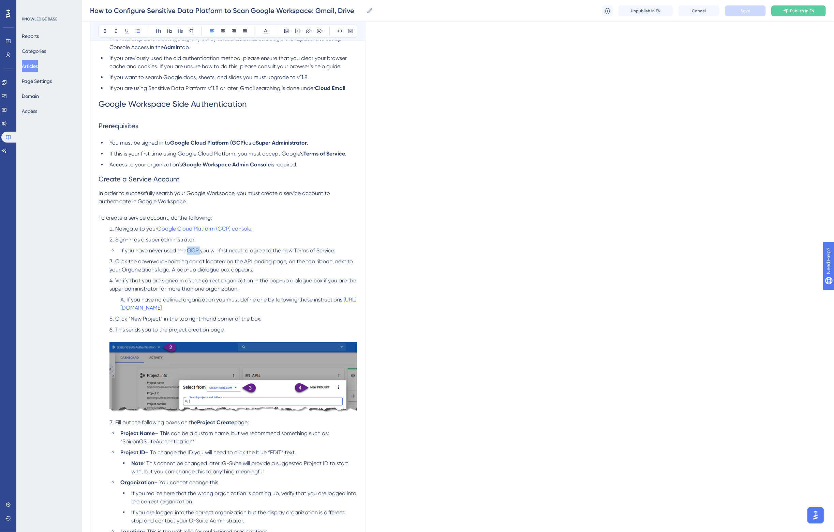
click at [193, 251] on span "If you have never used the GCP you will first need to agree to the new Terms of…" at bounding box center [227, 250] width 215 height 6
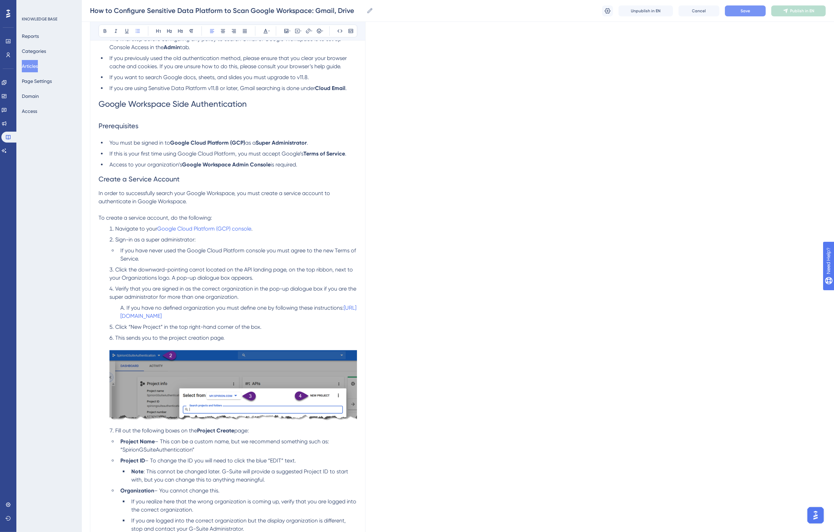
click at [316, 262] on li "If you have never used the Google Cloud Platform console you must agree to the …" at bounding box center [237, 255] width 239 height 16
click at [742, 10] on span "Save" at bounding box center [746, 10] width 10 height 5
click at [390, 14] on div "How to Configure Sensitive Data Platform to Scan Google Workspace: Gmail, Drive…" at bounding box center [458, 11] width 752 height 22
click at [797, 9] on span "Publish in EN" at bounding box center [803, 10] width 24 height 5
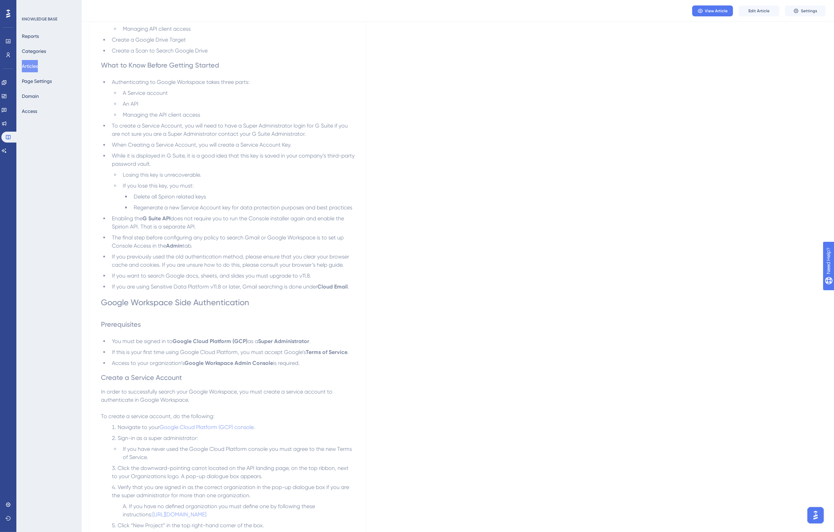
scroll to position [128, 0]
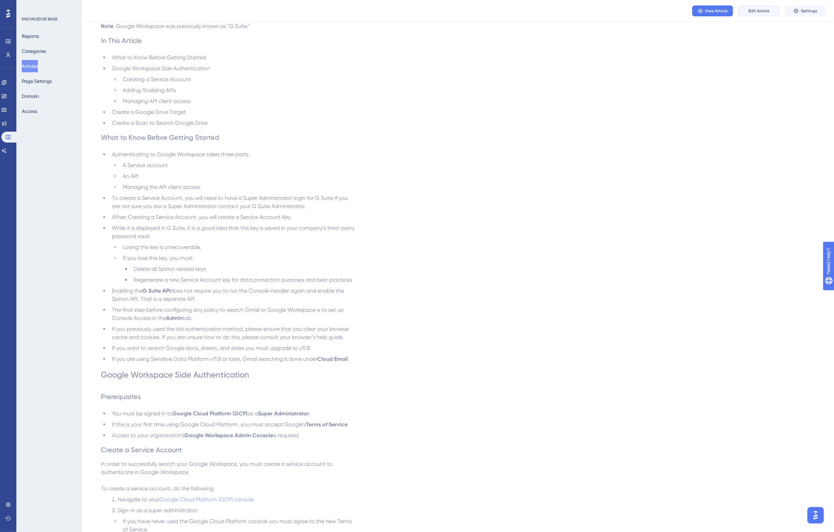
click at [761, 9] on span "Edit Article" at bounding box center [759, 10] width 21 height 5
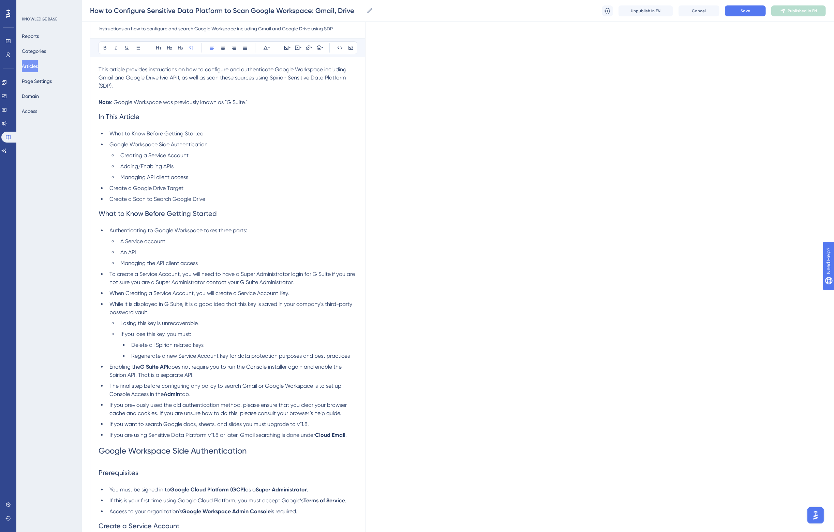
scroll to position [0, 0]
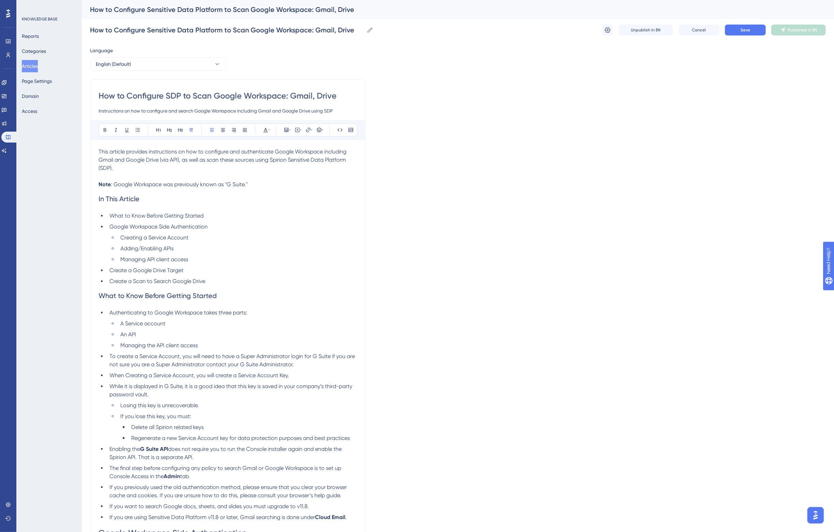
click at [200, 299] on span "What to Know Before Getting Started" at bounding box center [158, 296] width 118 height 8
click at [195, 297] on span "What to Know Before Getting Started" at bounding box center [158, 296] width 118 height 8
click at [124, 197] on span "In This Article" at bounding box center [119, 199] width 41 height 8
click at [179, 129] on icon at bounding box center [180, 129] width 5 height 5
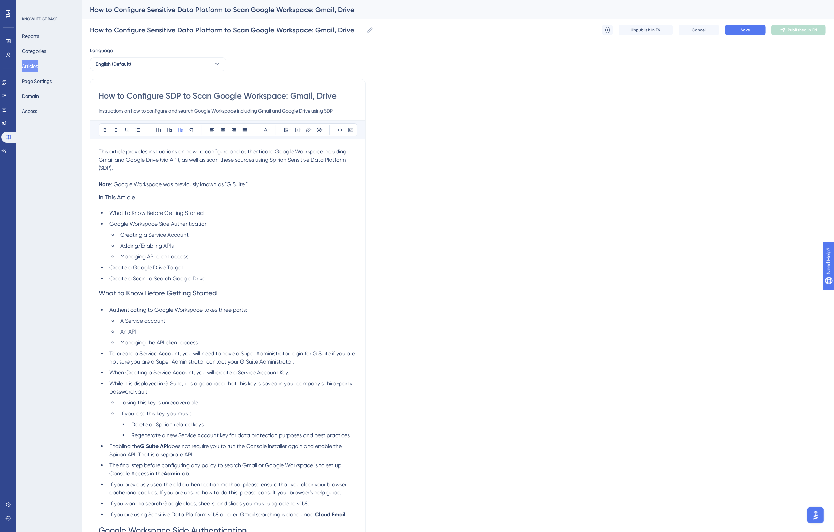
click at [140, 221] on span "Google Workspace Side Authentication" at bounding box center [158, 224] width 98 height 6
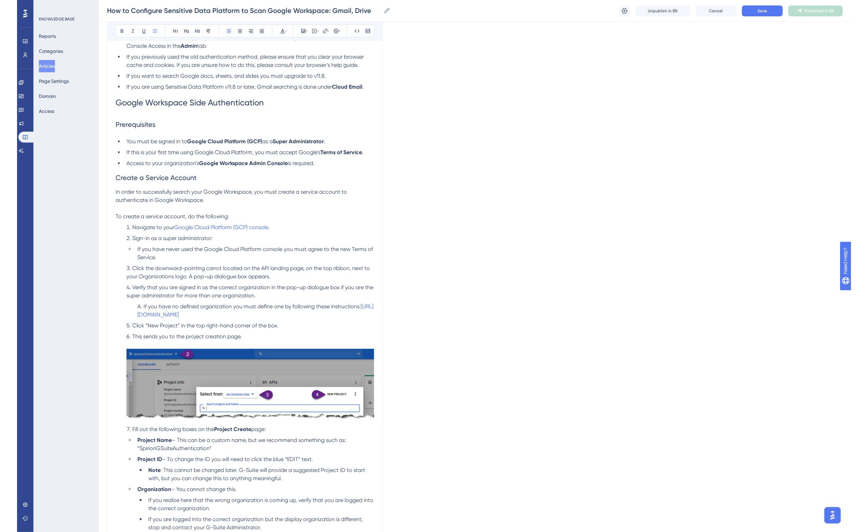
scroll to position [426, 0]
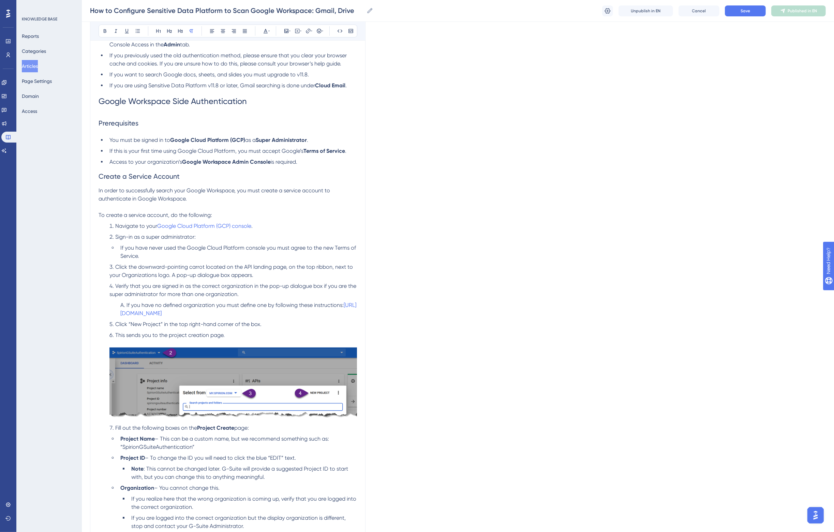
click at [150, 191] on span "In order to successfully search your Google Workspace, you must create a servic…" at bounding box center [215, 194] width 233 height 15
click at [751, 11] on button "Save" at bounding box center [745, 10] width 41 height 11
click at [195, 181] on h2 "Create a Service Account" at bounding box center [228, 176] width 259 height 20
click at [800, 14] on button "Publish in EN" at bounding box center [798, 10] width 55 height 11
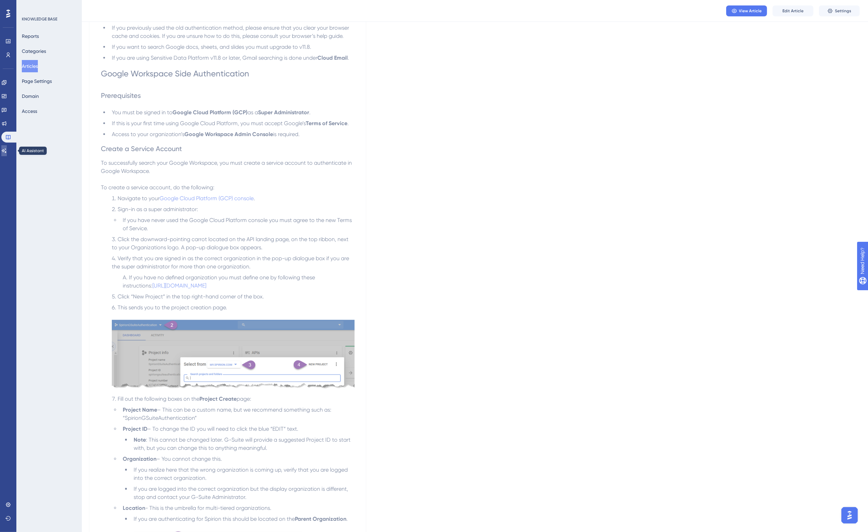
drag, startPoint x: 8, startPoint y: 153, endPoint x: 14, endPoint y: 153, distance: 6.1
click at [7, 153] on icon at bounding box center [3, 150] width 5 height 5
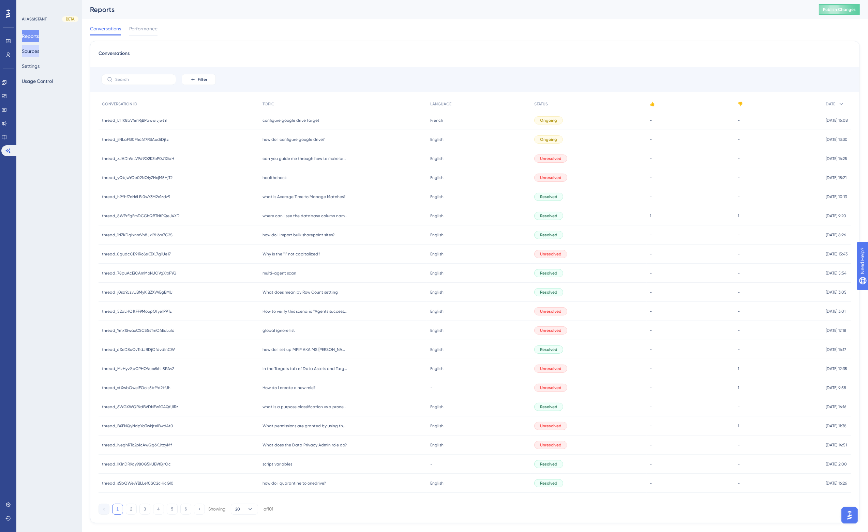
click at [27, 49] on button "Sources" at bounding box center [30, 51] width 17 height 12
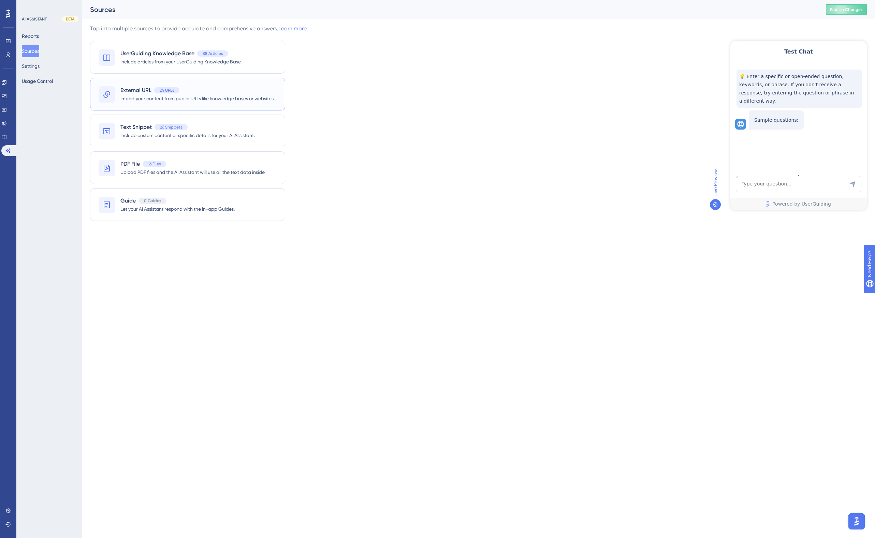
click at [190, 93] on div "External URL 24 URLs" at bounding box center [197, 90] width 154 height 8
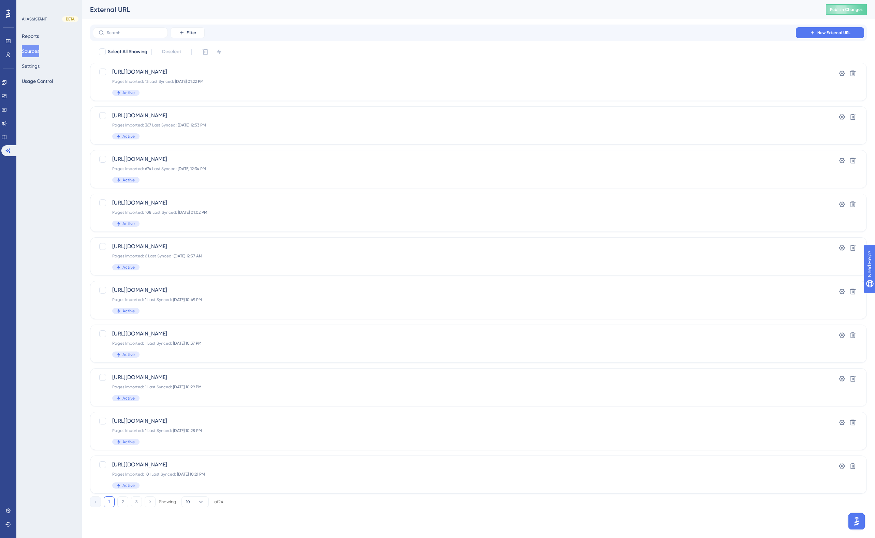
click at [38, 50] on button "Sources" at bounding box center [30, 51] width 17 height 12
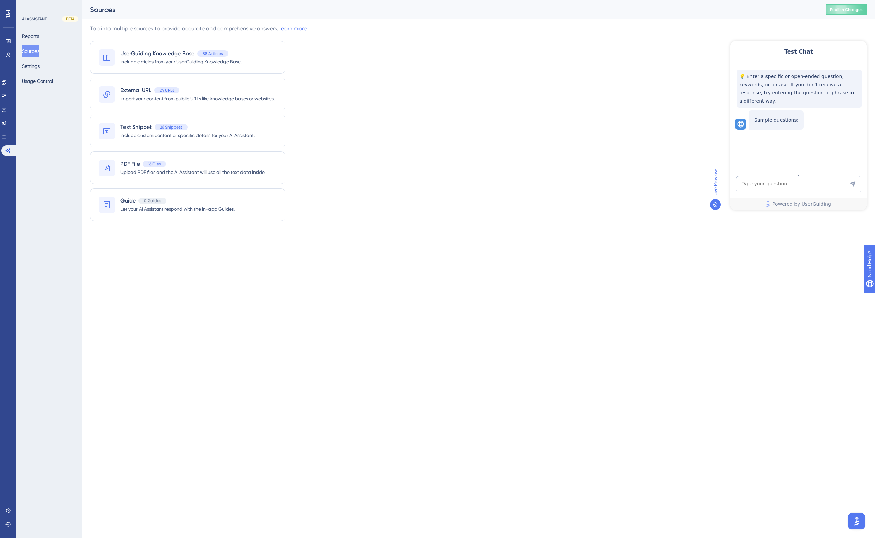
click at [370, 228] on div "Tap into multiple sources to provide accurate and comprehensive answers. Learn …" at bounding box center [478, 127] width 777 height 205
click at [339, 95] on div "Tap into multiple sources to provide accurate and comprehensive answers. Learn …" at bounding box center [478, 127] width 777 height 205
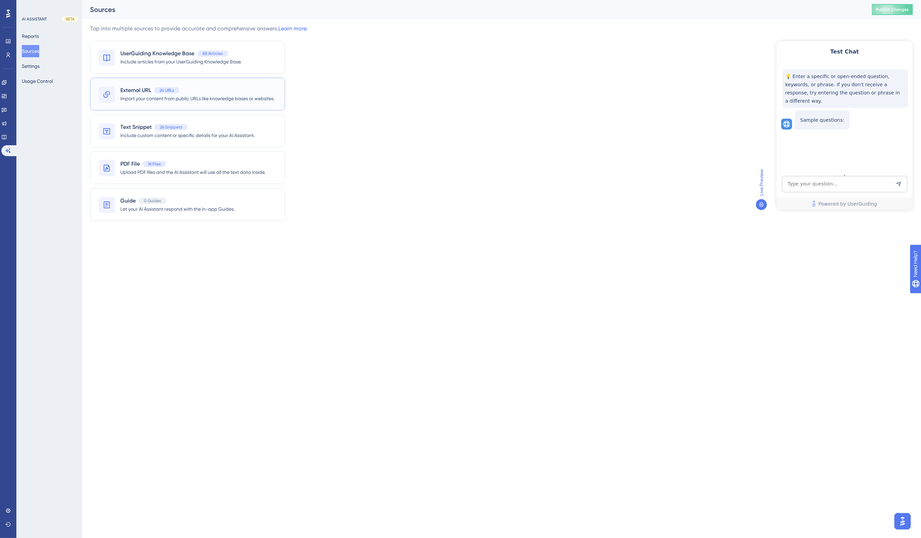
click at [133, 96] on span "Import your content from public URLs like knowledge bases or websites." at bounding box center [197, 98] width 154 height 8
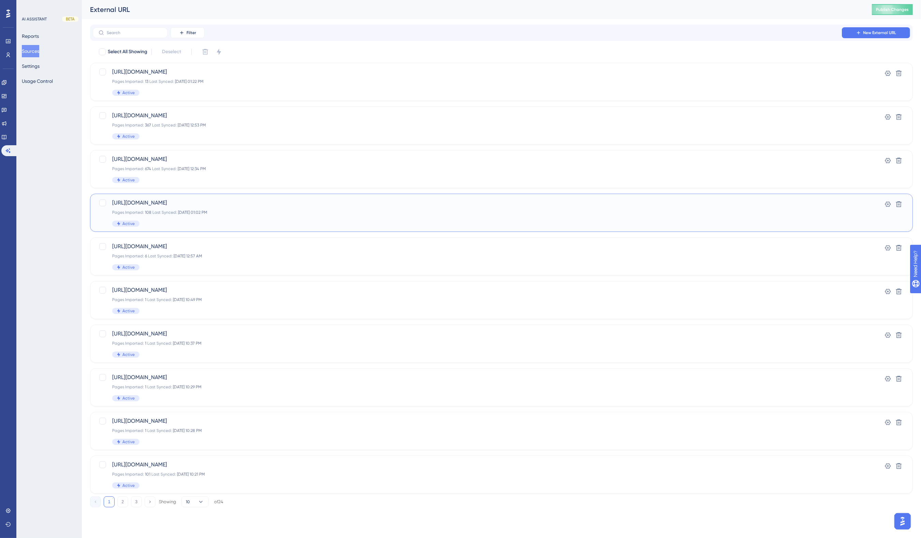
drag, startPoint x: 335, startPoint y: 204, endPoint x: 390, endPoint y: 210, distance: 55.0
click at [390, 210] on div "[URL][DOMAIN_NAME] Pages Imported: 108 Last Synced: [DATE] 01:02 PM Active" at bounding box center [474, 213] width 724 height 28
click at [897, 7] on span "Publish Changes" at bounding box center [892, 9] width 33 height 5
click at [317, 13] on div "External URL" at bounding box center [472, 10] width 765 height 10
click at [10, 54] on icon at bounding box center [7, 54] width 5 height 5
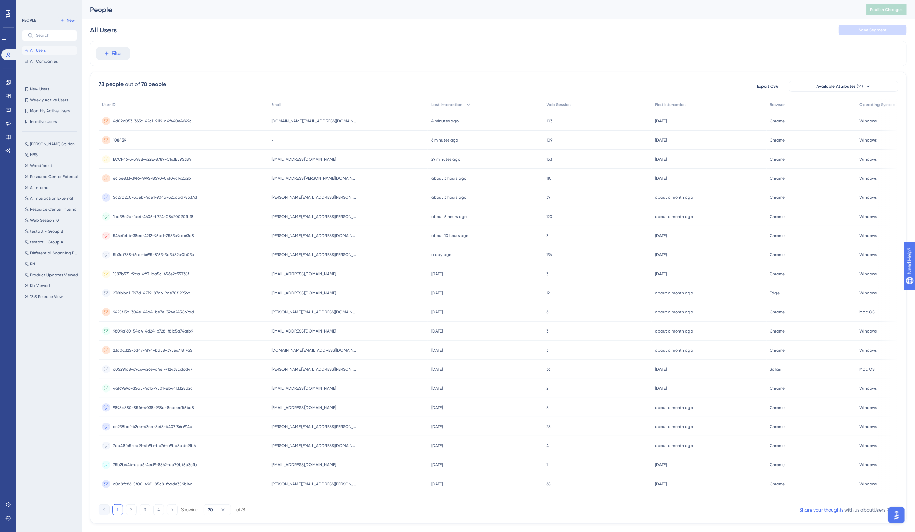
click at [437, 28] on div "All Users Save Segment" at bounding box center [498, 30] width 817 height 22
click at [420, 31] on div "All Users Save Segment" at bounding box center [498, 30] width 817 height 22
click at [305, 178] on span "[EMAIL_ADDRESS][PERSON_NAME][DOMAIN_NAME]" at bounding box center [313, 178] width 85 height 5
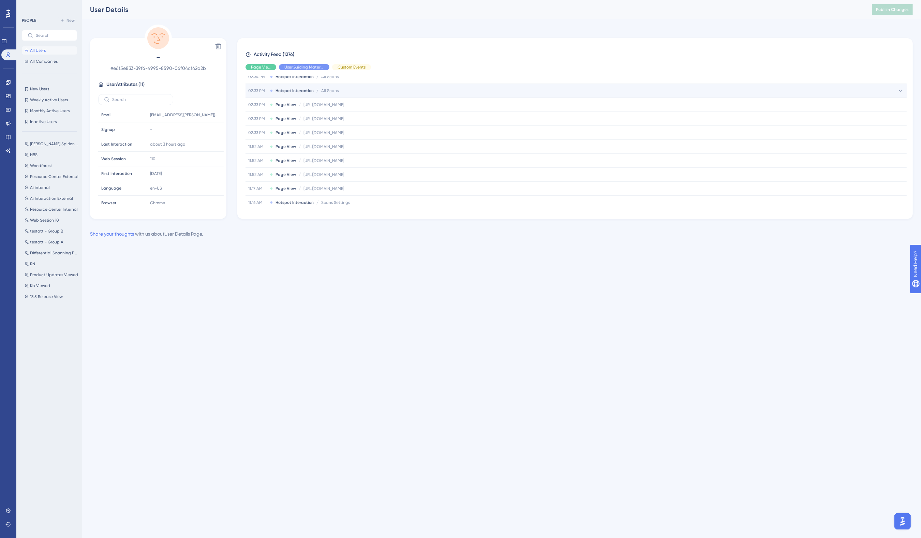
scroll to position [1057, 0]
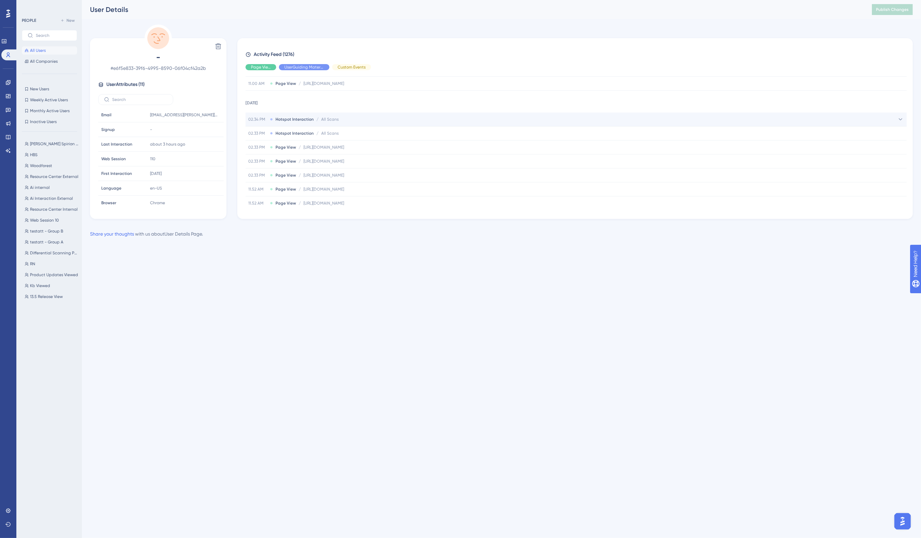
click at [345, 126] on div "02.34 PM Hotspot Interaction / All Scans All Scans" at bounding box center [576, 120] width 661 height 14
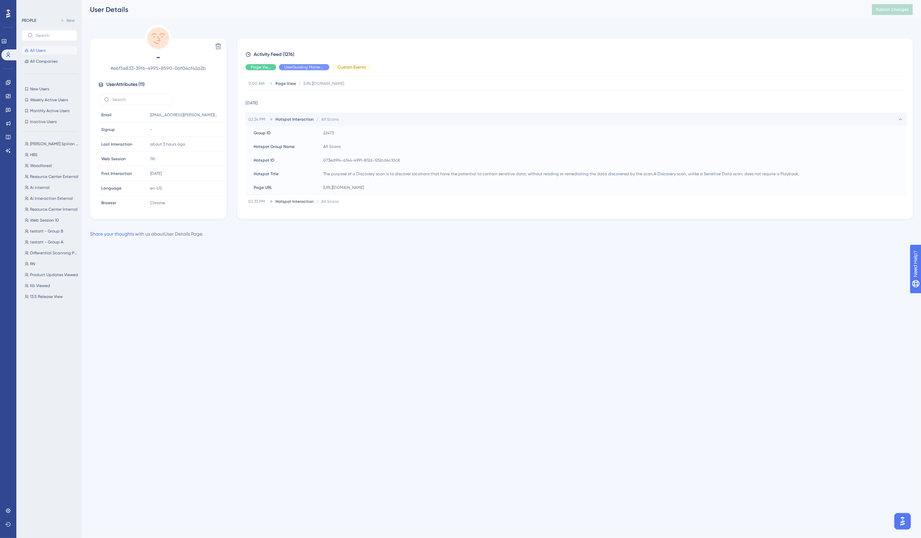
click at [346, 126] on div "02.34 PM Hotspot Interaction / All Scans All Scans" at bounding box center [576, 120] width 661 height 14
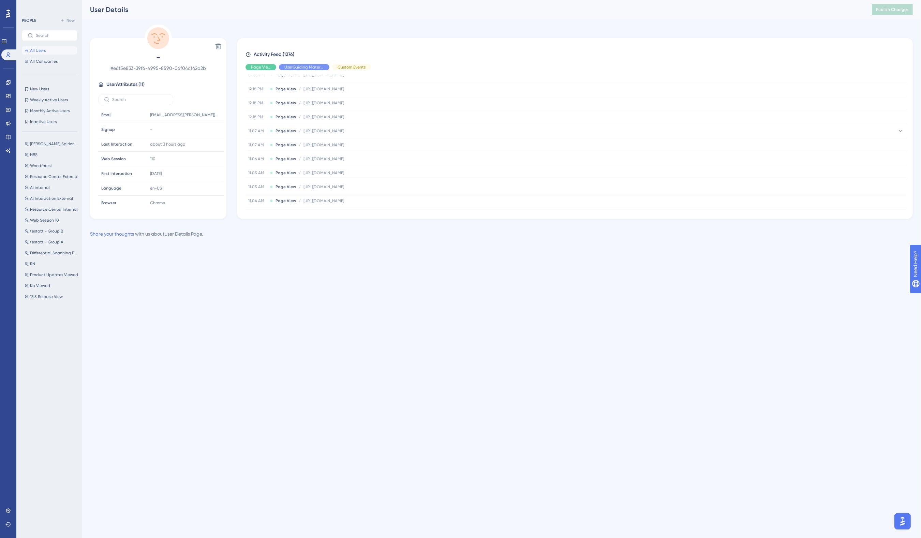
scroll to position [128, 0]
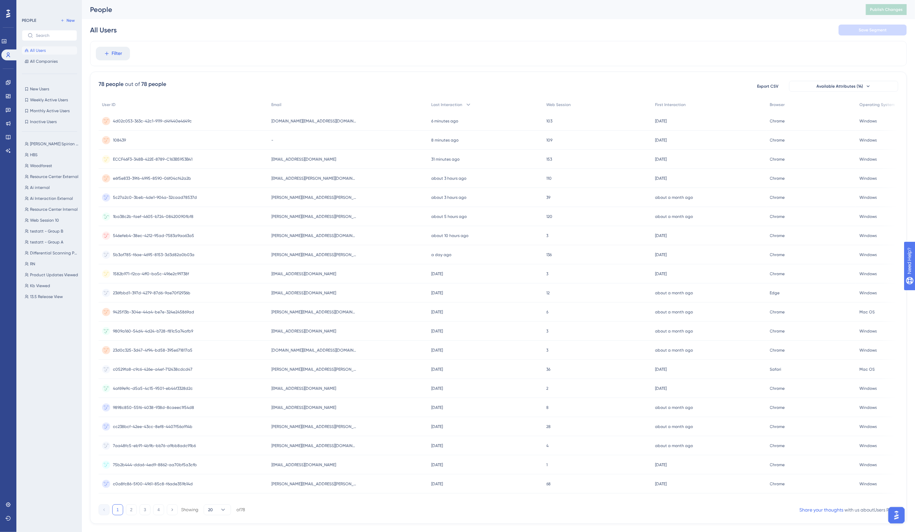
click at [300, 215] on span "[PERSON_NAME][EMAIL_ADDRESS][PERSON_NAME][DOMAIN_NAME]" at bounding box center [313, 216] width 85 height 5
click at [297, 274] on span "[EMAIL_ADDRESS][DOMAIN_NAME]" at bounding box center [303, 273] width 65 height 5
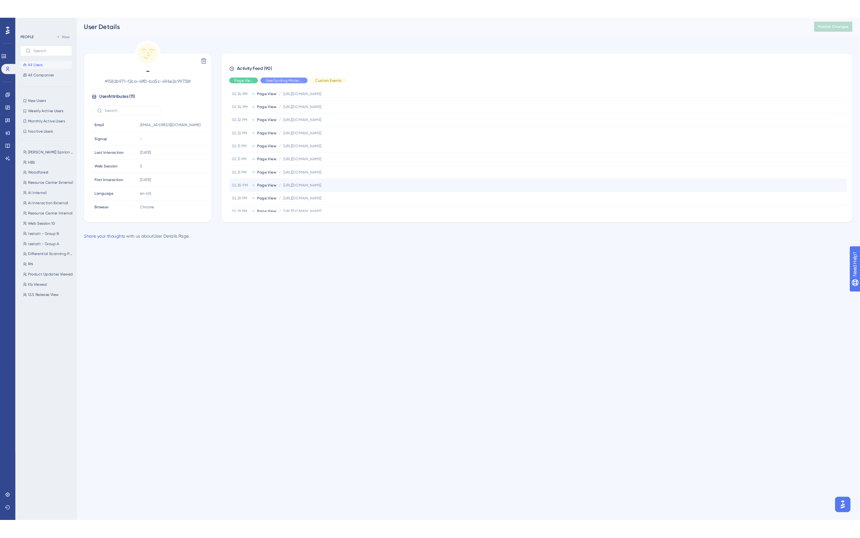
scroll to position [577, 0]
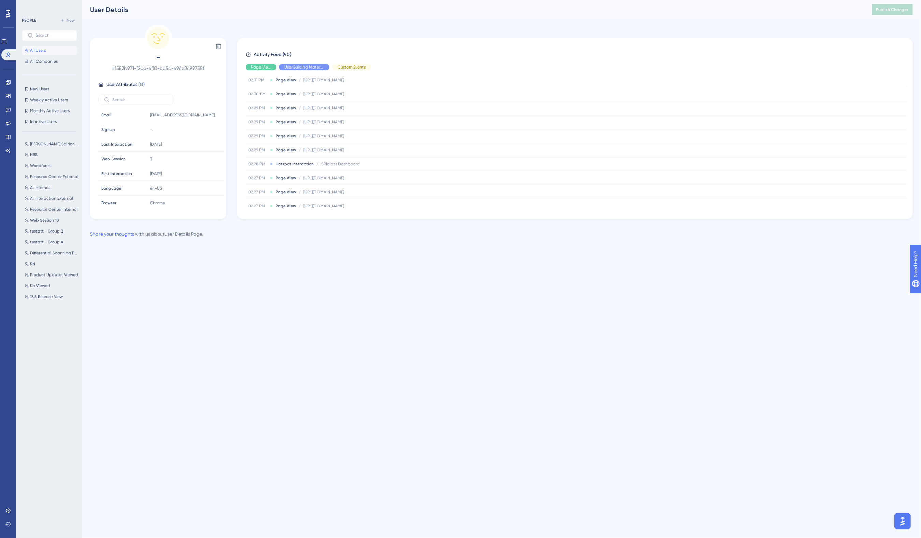
click at [241, 260] on html "Performance Users Engagement Widgets Feedback Product Updates Knowledge Base AI…" at bounding box center [460, 130] width 921 height 260
click at [10, 94] on icon at bounding box center [7, 95] width 5 height 5
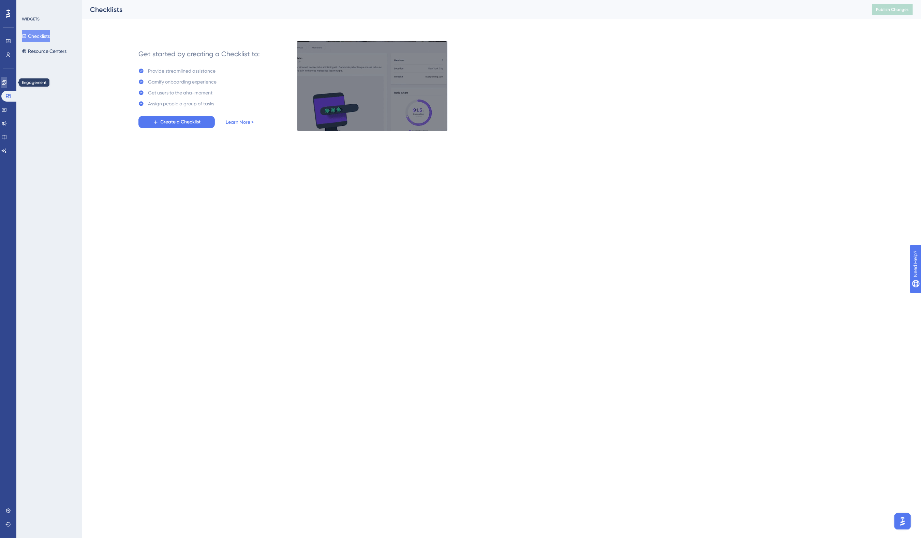
click at [6, 81] on icon at bounding box center [4, 82] width 4 height 4
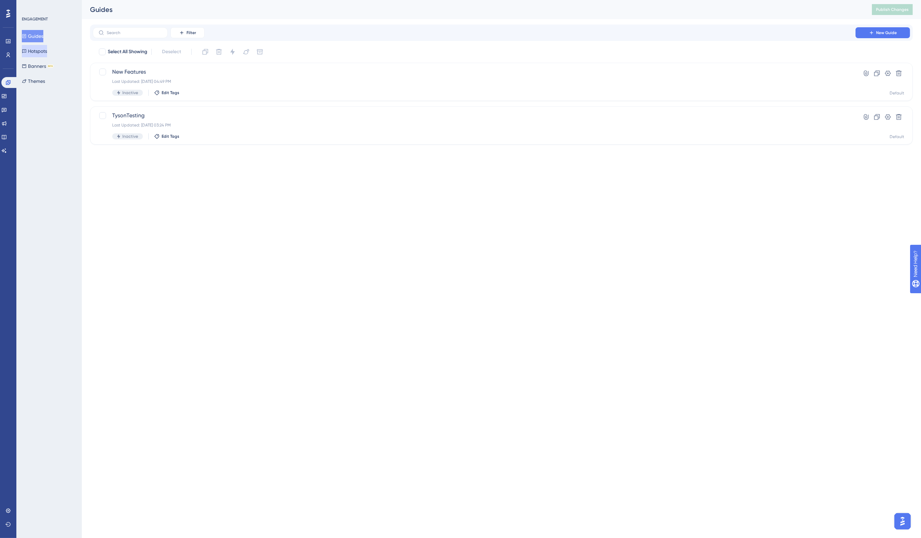
click at [43, 52] on button "Hotspots" at bounding box center [34, 51] width 25 height 12
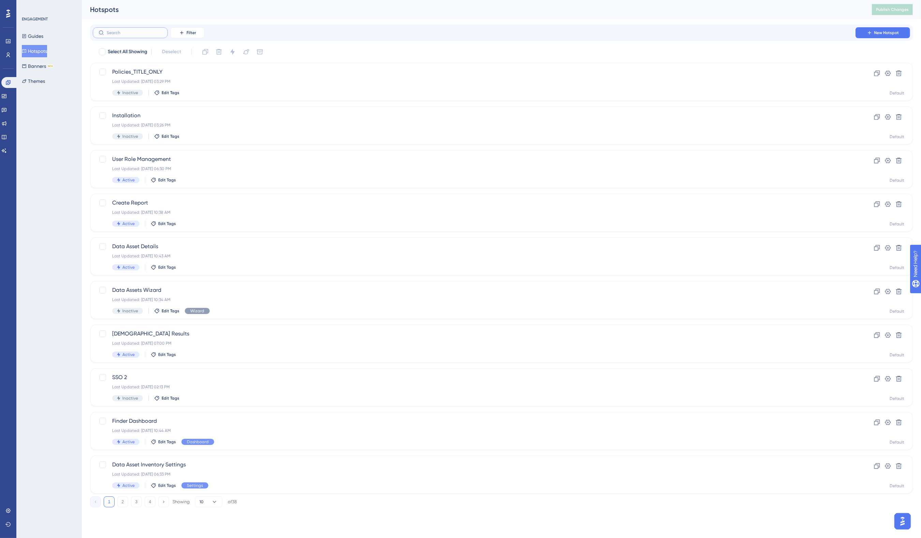
click at [129, 30] on input "text" at bounding box center [134, 32] width 55 height 5
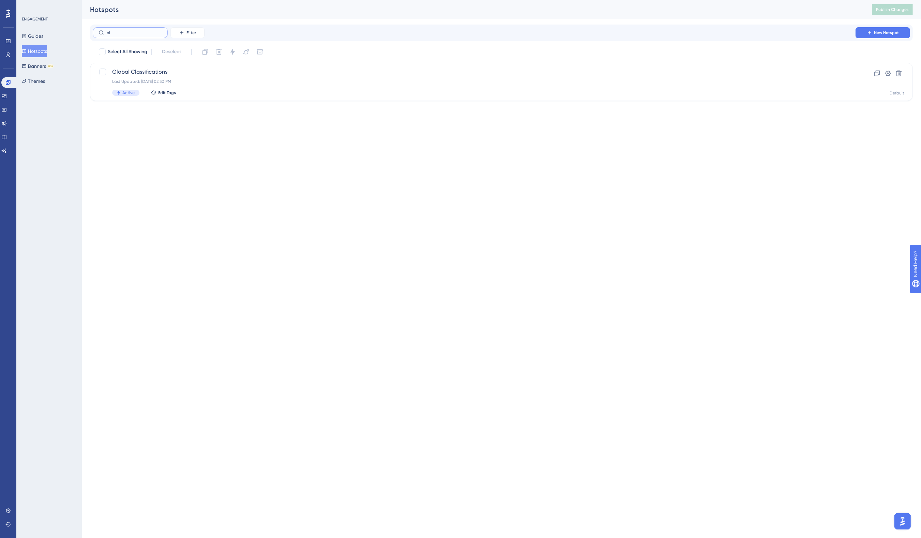
type input "c"
type input "class"
click at [183, 75] on span "Global Classifications" at bounding box center [474, 72] width 724 height 8
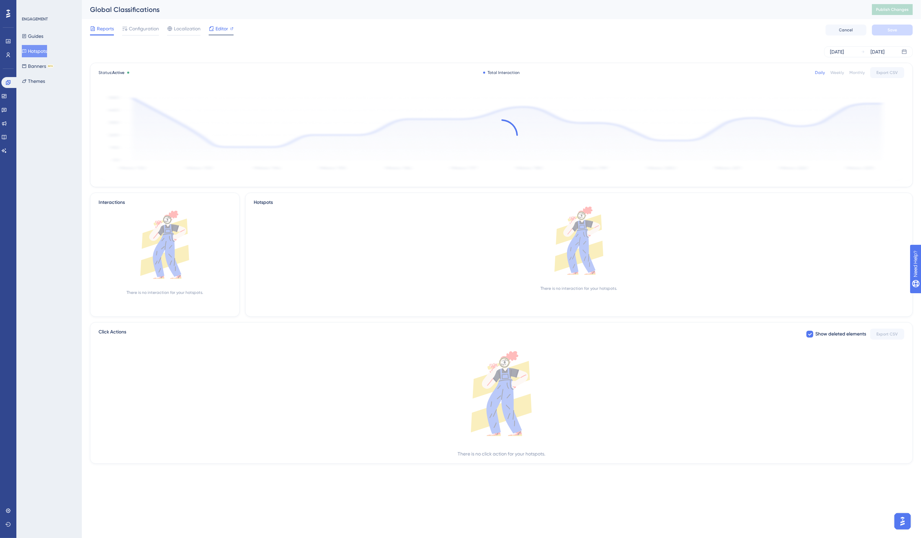
click at [219, 30] on span "Editor" at bounding box center [222, 29] width 13 height 8
click at [891, 11] on span "Publish Changes" at bounding box center [892, 9] width 33 height 5
click at [886, 11] on span "Publish Changes" at bounding box center [892, 9] width 33 height 5
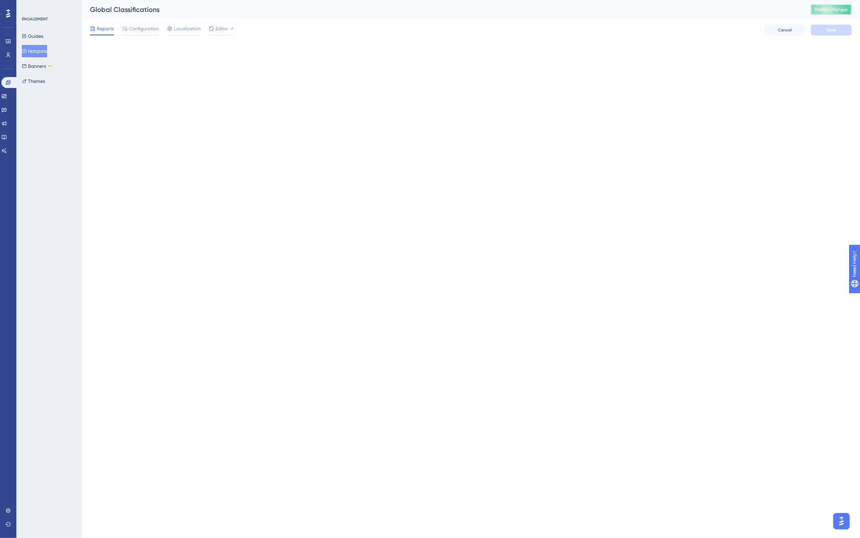
click at [829, 12] on span "Publish Changes" at bounding box center [831, 9] width 33 height 5
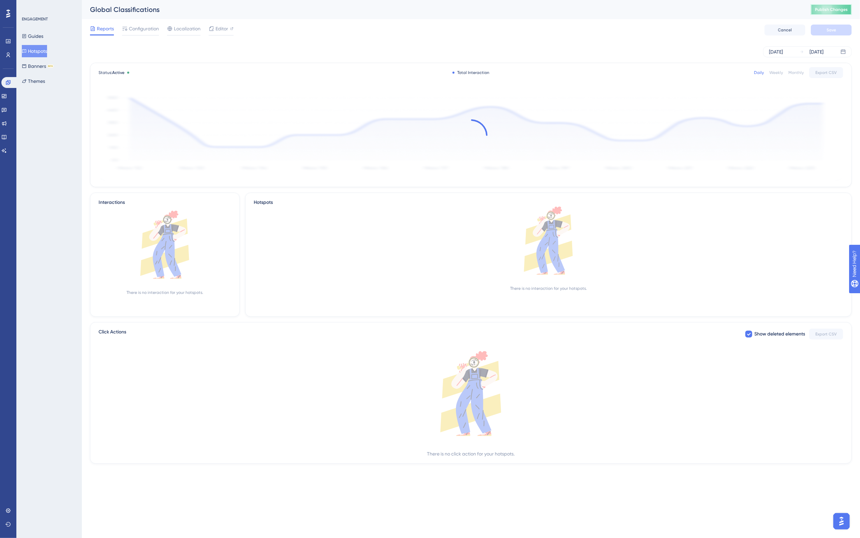
click at [830, 9] on span "Publish Changes" at bounding box center [831, 9] width 33 height 5
